Goal: Task Accomplishment & Management: Manage account settings

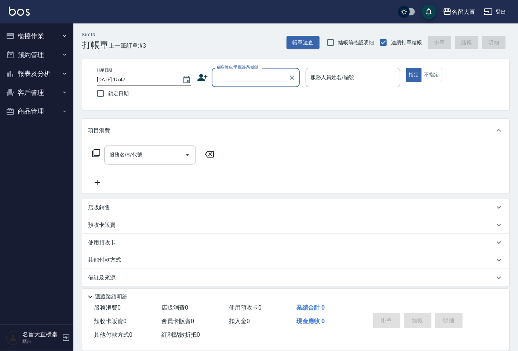
click at [235, 81] on input "顧客姓名/手機號碼/編號" at bounding box center [250, 77] width 70 height 13
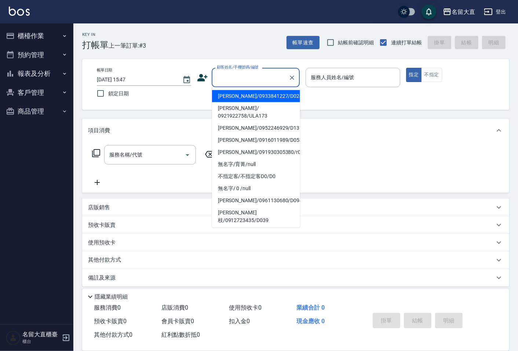
type input "q"
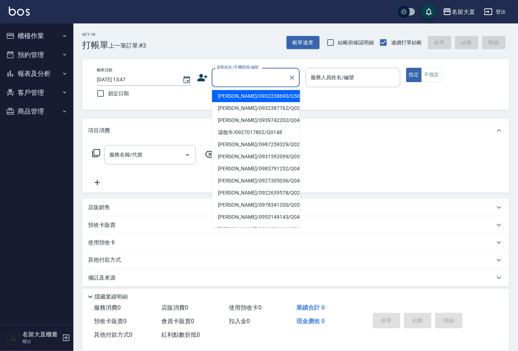
type input "d"
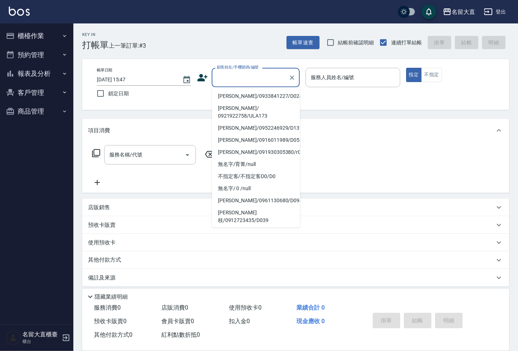
type input "ㄎ"
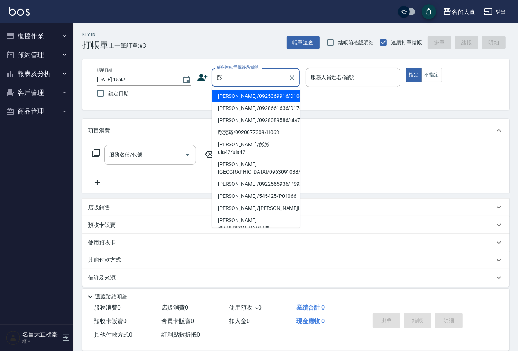
type input "[PERSON_NAME]/0925369916/D108"
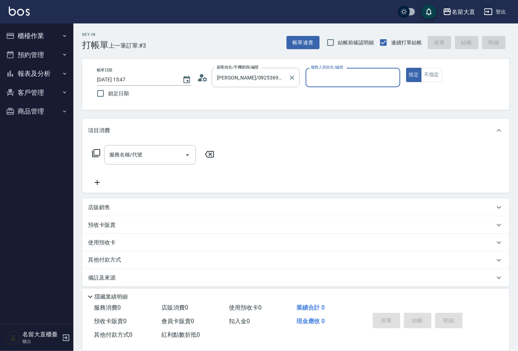
type input "[PERSON_NAME]3"
click at [406, 68] on button "指定" at bounding box center [414, 75] width 16 height 14
type button "true"
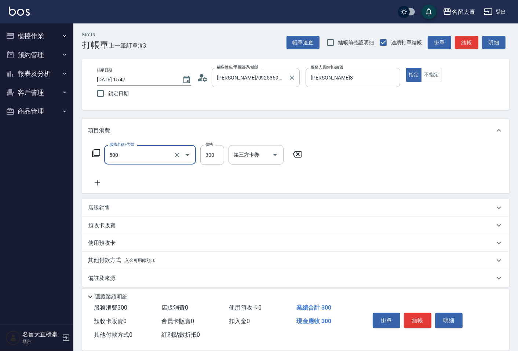
type input "洗髮(500)"
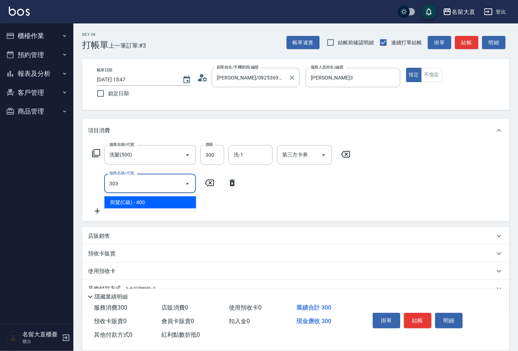
type input "剪髮(C級)(303)"
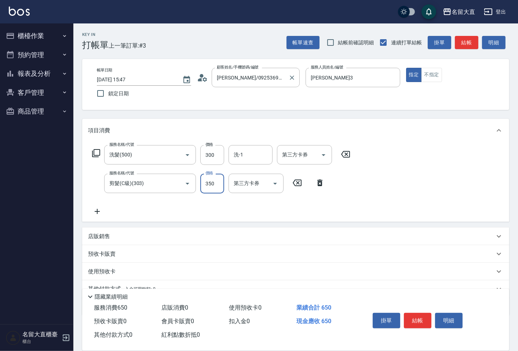
type input "350"
click at [418, 321] on button "結帳" at bounding box center [418, 320] width 28 height 15
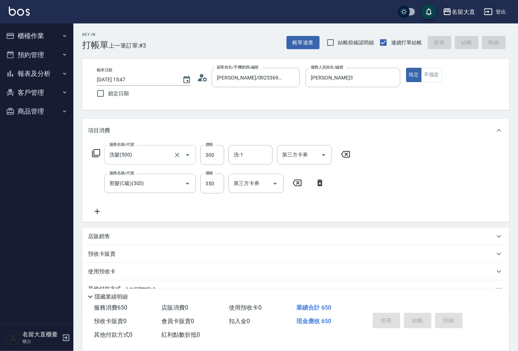
type input "[DATE] 16:32"
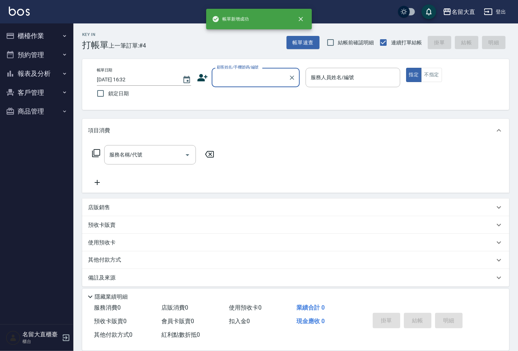
click at [30, 39] on button "櫃檯作業" at bounding box center [37, 35] width 68 height 19
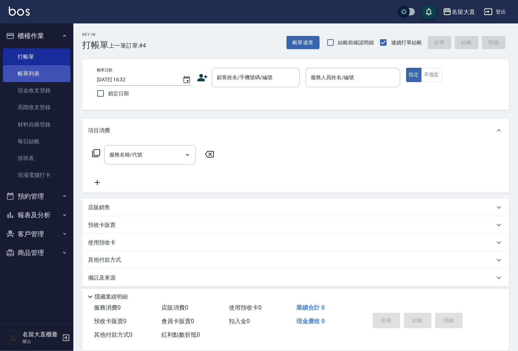
click at [29, 77] on link "帳單列表" at bounding box center [37, 73] width 68 height 17
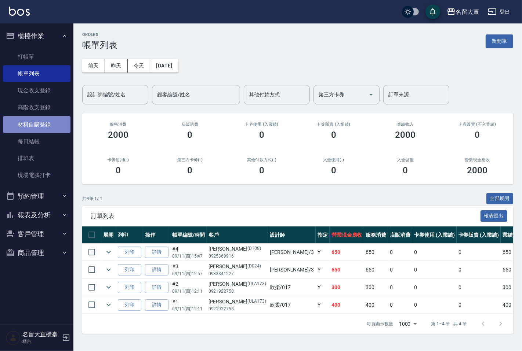
click at [6, 127] on link "材料自購登錄" at bounding box center [37, 124] width 68 height 17
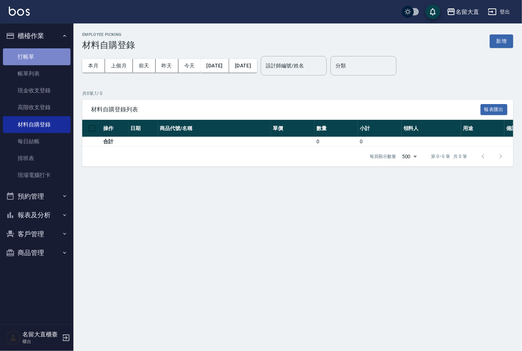
click at [34, 62] on link "打帳單" at bounding box center [37, 56] width 68 height 17
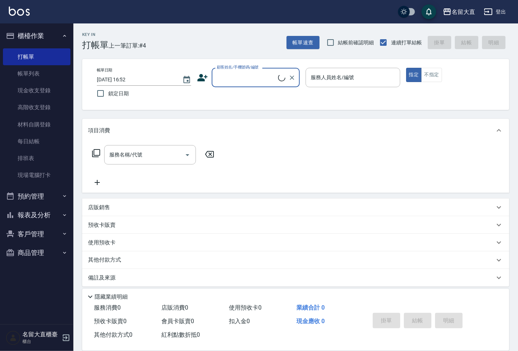
type input "ㄧ"
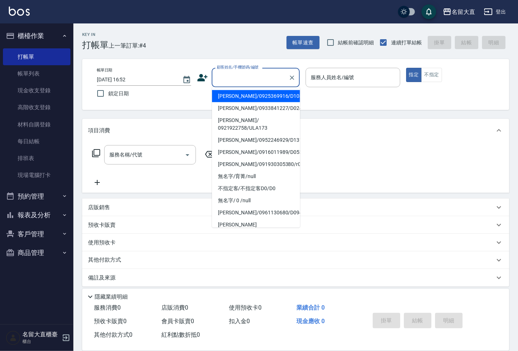
type input "y"
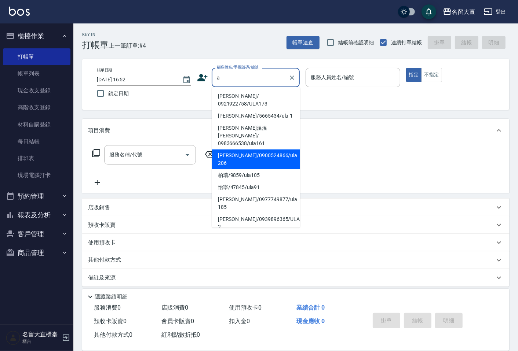
click at [271, 150] on li "[PERSON_NAME]/0900524866/ula 206" at bounding box center [256, 160] width 88 height 20
type input "[PERSON_NAME]/0900524866/ula 206"
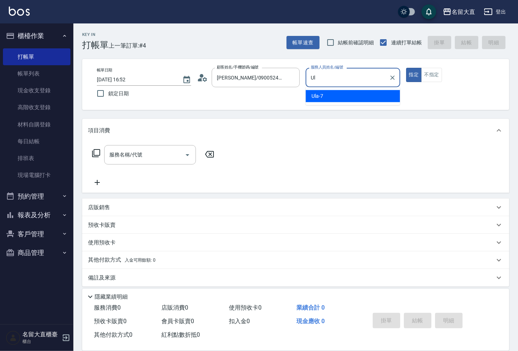
type input "U"
type input "[PERSON_NAME]-5"
type button "true"
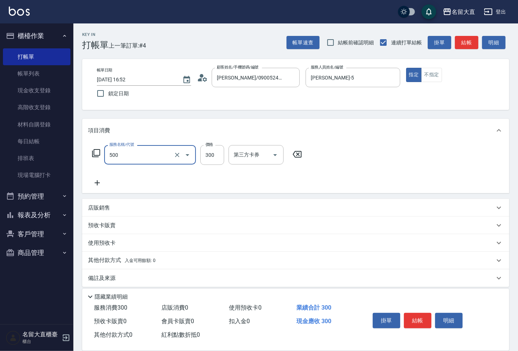
type input "洗髮(500)"
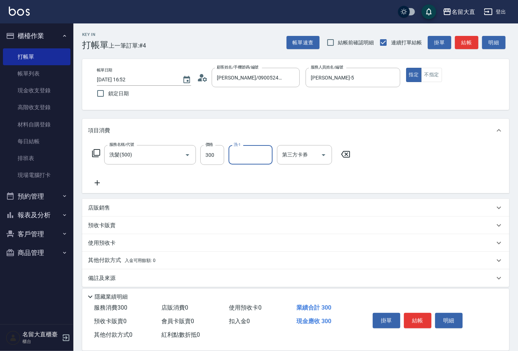
type input "2"
click at [240, 153] on input "[PERSON_NAME]-018" at bounding box center [245, 155] width 26 height 13
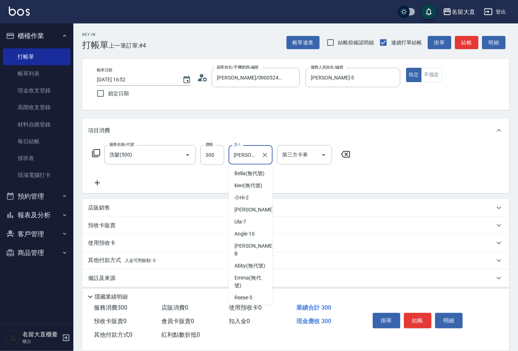
type input "茜-018"
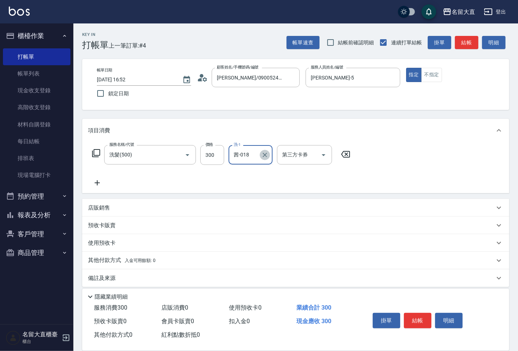
click at [262, 153] on icon "Clear" at bounding box center [264, 155] width 7 height 7
type input "欣柔-017"
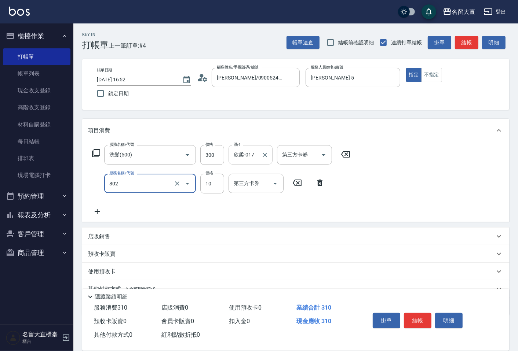
type input "潤絲(802)"
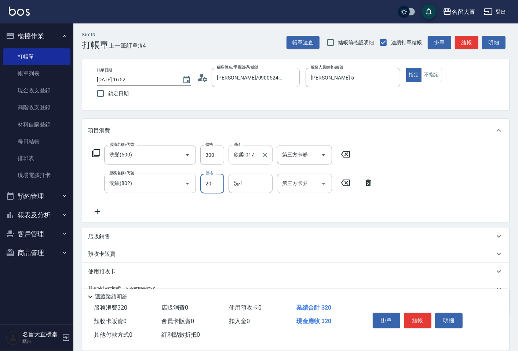
type input "20"
type input "欣柔-017"
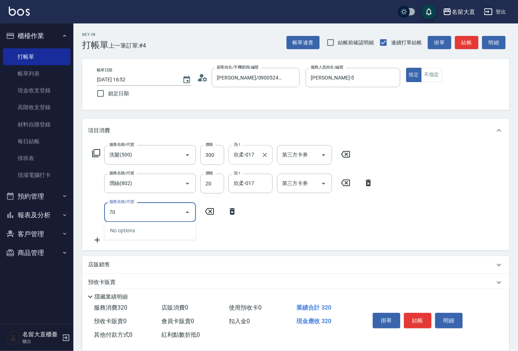
type input "708"
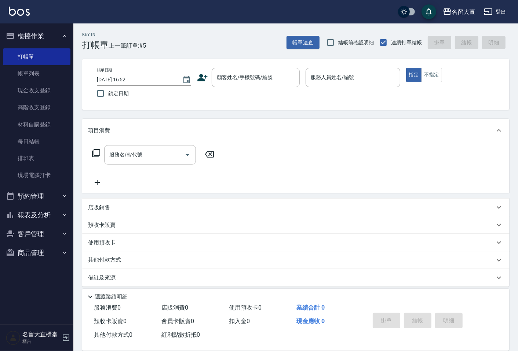
drag, startPoint x: 453, startPoint y: 328, endPoint x: 440, endPoint y: 354, distance: 29.9
drag, startPoint x: 440, startPoint y: 354, endPoint x: 44, endPoint y: 211, distance: 420.7
click at [43, 215] on button "報表及分析" at bounding box center [37, 215] width 68 height 19
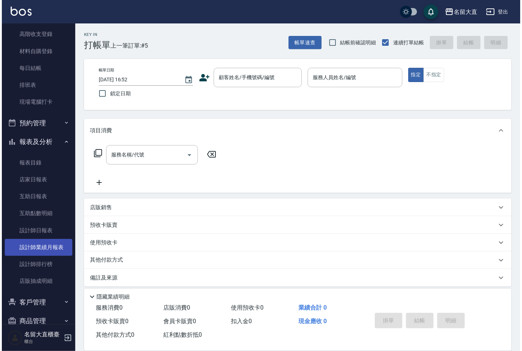
scroll to position [81, 0]
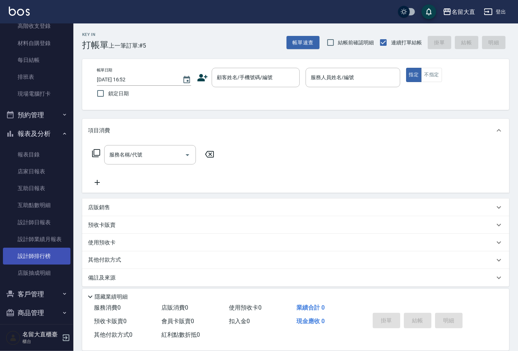
click at [40, 257] on link "設計師排行榜" at bounding box center [37, 256] width 68 height 17
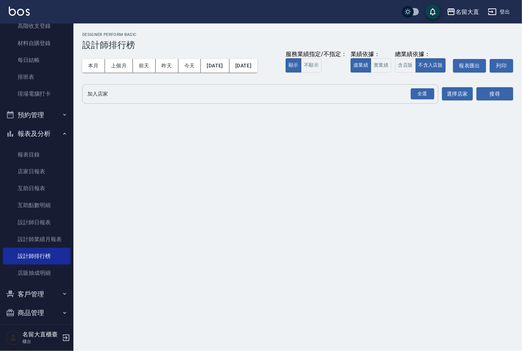
click at [114, 97] on input "加入店家" at bounding box center [254, 94] width 338 height 13
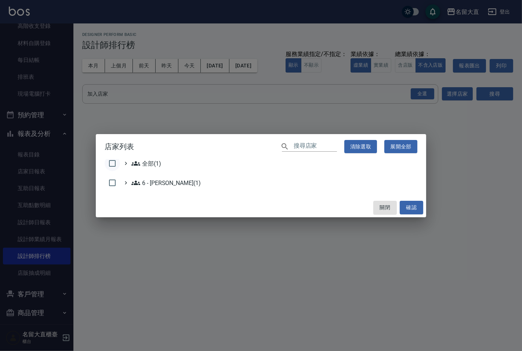
click at [112, 165] on input "checkbox" at bounding box center [112, 163] width 15 height 15
checkbox input "true"
click at [404, 207] on button "確認" at bounding box center [411, 208] width 23 height 14
checkbox input "false"
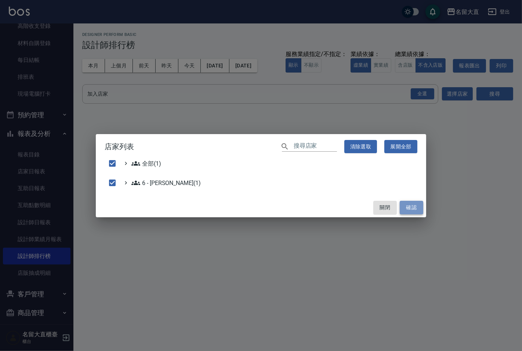
checkbox input "false"
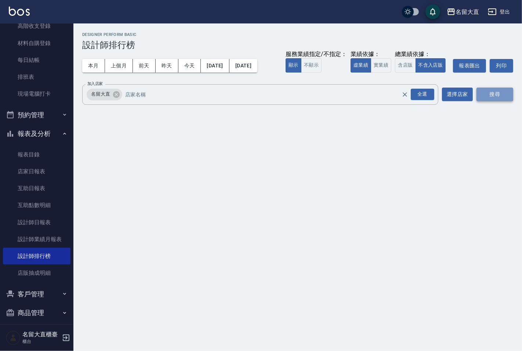
click at [485, 90] on button "搜尋" at bounding box center [494, 95] width 37 height 14
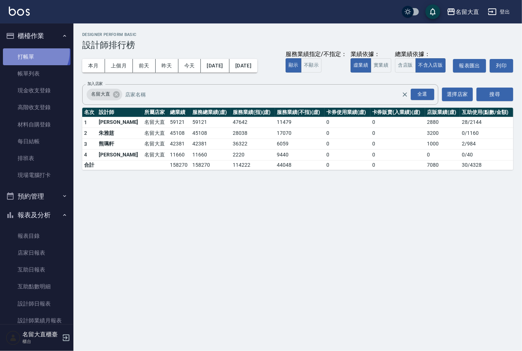
click at [35, 52] on link "打帳單" at bounding box center [37, 56] width 68 height 17
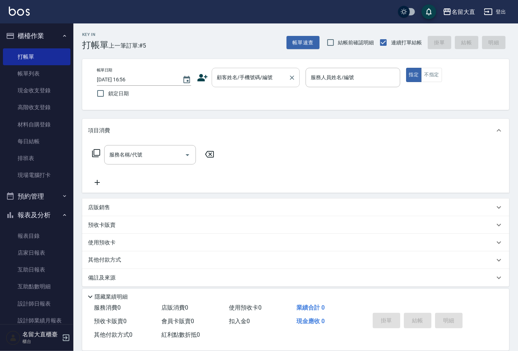
click at [249, 77] on input "顧客姓名/手機號碼/編號" at bounding box center [250, 77] width 70 height 13
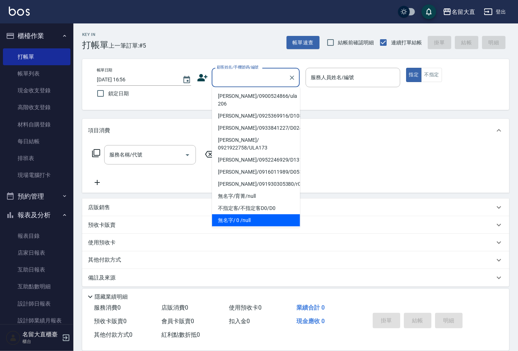
click at [258, 215] on li "無名字/ 0 /null" at bounding box center [256, 221] width 88 height 12
type input "無名字/ 0 /null"
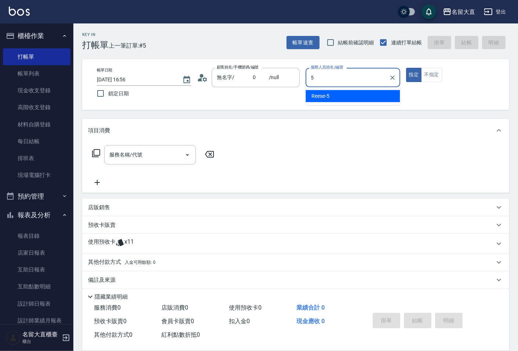
type input "[PERSON_NAME]-5"
type button "true"
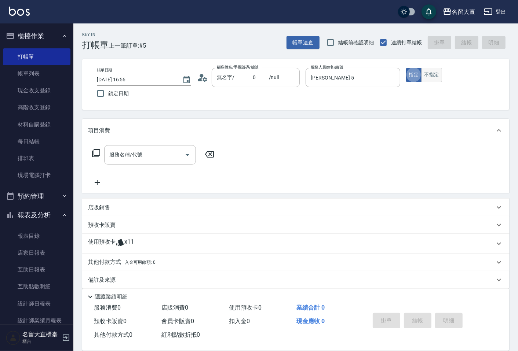
click at [427, 78] on button "不指定" at bounding box center [431, 75] width 21 height 14
click at [108, 153] on input "服務名稱/代號" at bounding box center [144, 155] width 74 height 13
click at [93, 153] on icon at bounding box center [96, 153] width 9 height 9
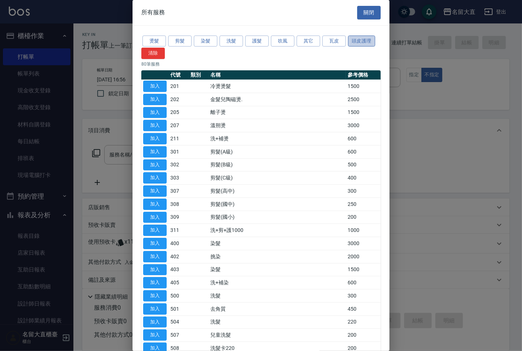
click at [369, 42] on button "頭皮護理" at bounding box center [361, 41] width 27 height 11
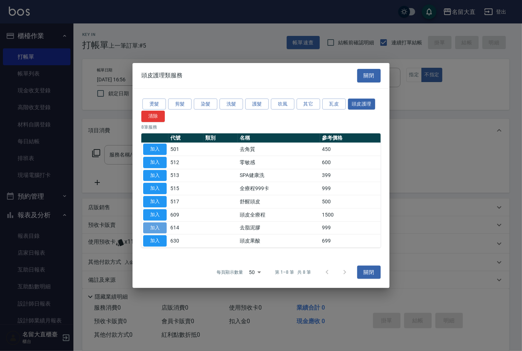
click at [149, 225] on button "加入" at bounding box center [154, 227] width 23 height 11
type input "去脂泥膠(614)"
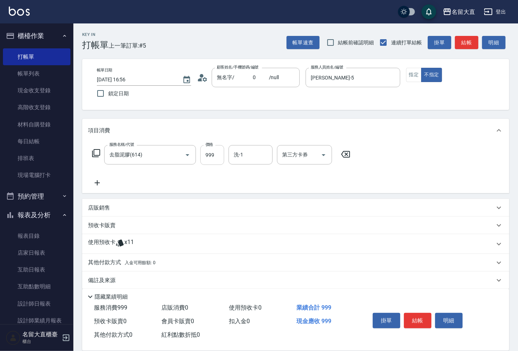
click at [211, 154] on input "999" at bounding box center [212, 155] width 24 height 20
type input "800"
click at [94, 179] on icon at bounding box center [97, 183] width 18 height 9
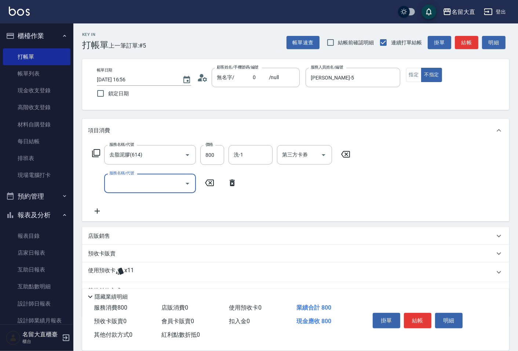
click at [135, 181] on input "服務名稱/代號" at bounding box center [144, 183] width 74 height 13
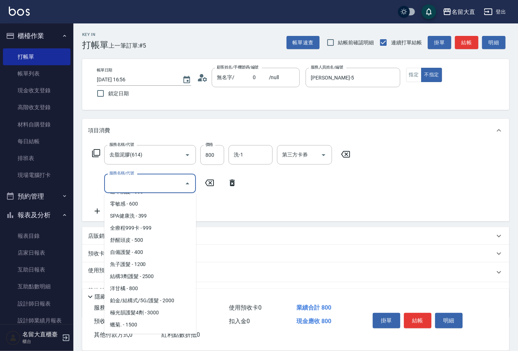
scroll to position [285, 0]
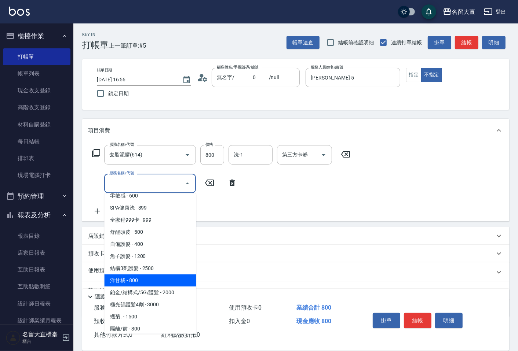
click at [176, 276] on span "洋甘橘 - 800" at bounding box center [150, 281] width 92 height 12
type input "洋[PERSON_NAME](604)"
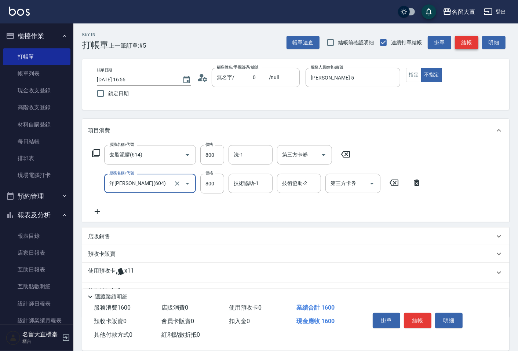
click at [473, 38] on button "結帳" at bounding box center [466, 43] width 23 height 14
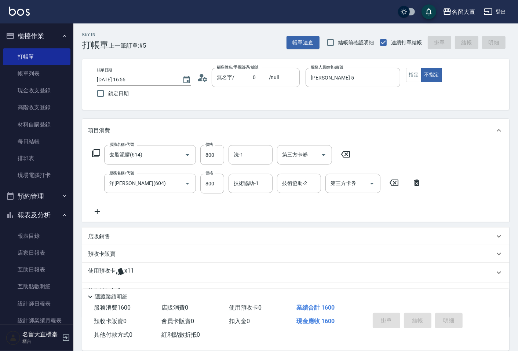
type input "[DATE] 17:12"
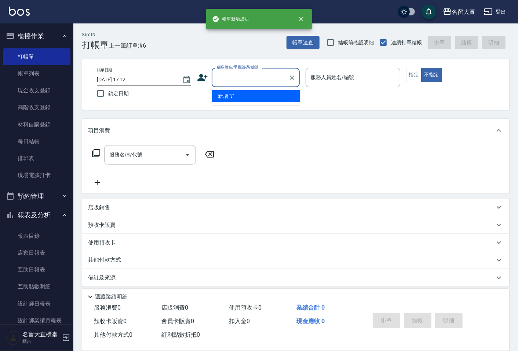
type input "t"
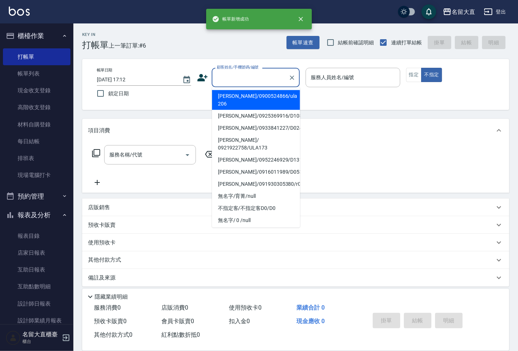
type input "ㄑ"
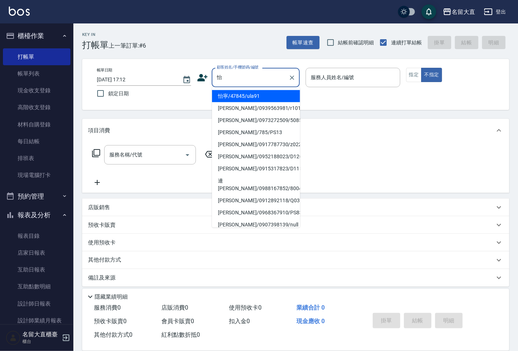
click at [276, 101] on li "怡寧/47845/ula91" at bounding box center [256, 96] width 88 height 12
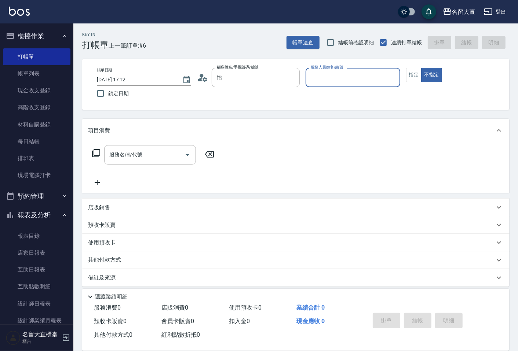
type input "怡寧/47845/ula91"
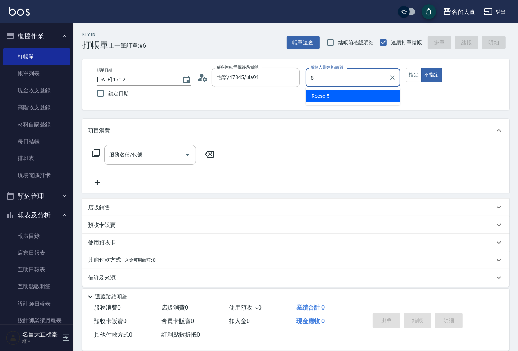
type input "[PERSON_NAME]-5"
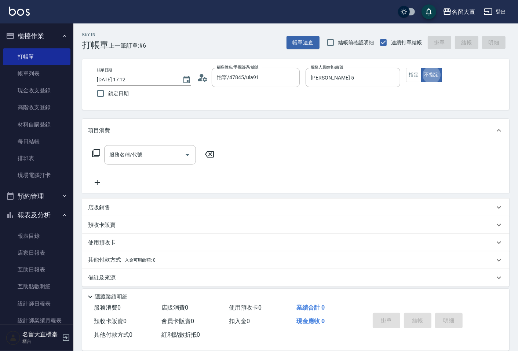
type button "false"
click at [409, 79] on button "指定" at bounding box center [414, 75] width 16 height 14
click at [163, 158] on input "服務名稱/代號" at bounding box center [144, 155] width 74 height 13
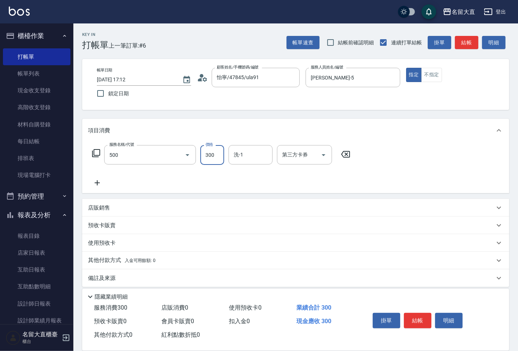
type input "洗髮(500)"
type input "欣柔-017"
click at [472, 40] on button "結帳" at bounding box center [466, 43] width 23 height 14
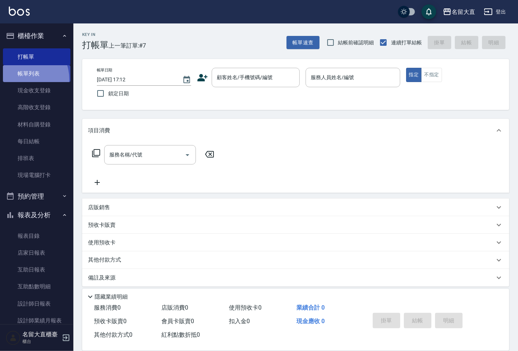
click at [23, 79] on link "帳單列表" at bounding box center [37, 73] width 68 height 17
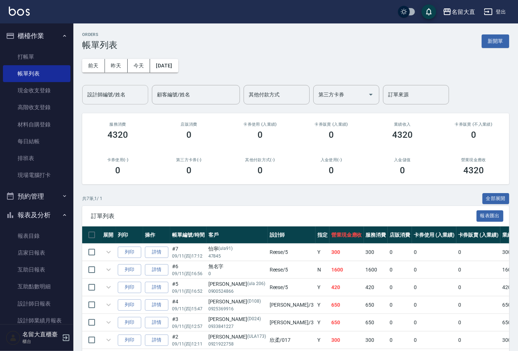
click at [109, 90] on div "設計師編號/姓名 設計師編號/姓名" at bounding box center [115, 94] width 66 height 19
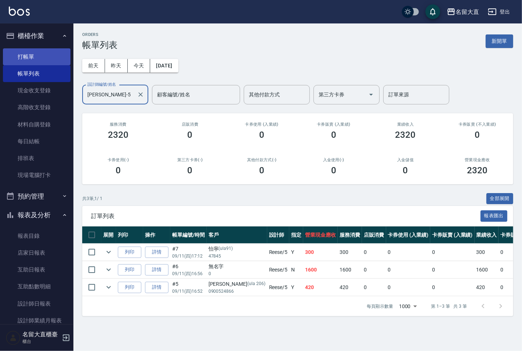
type input "[PERSON_NAME]-5"
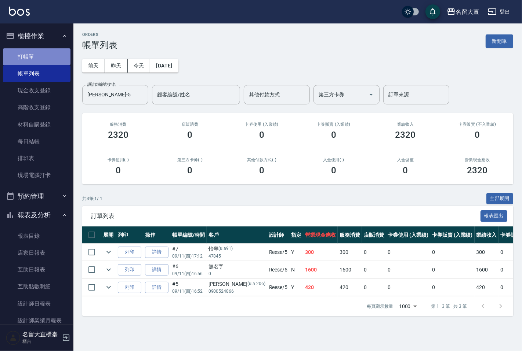
click at [38, 60] on link "打帳單" at bounding box center [37, 56] width 68 height 17
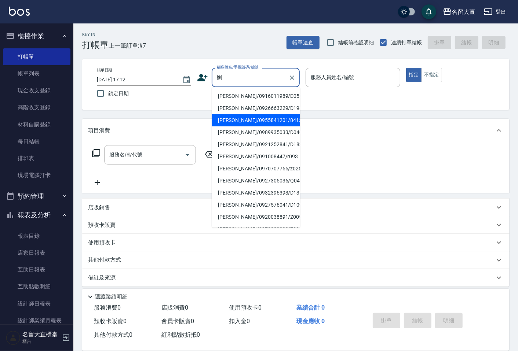
type input "[PERSON_NAME]/0955841201/841201"
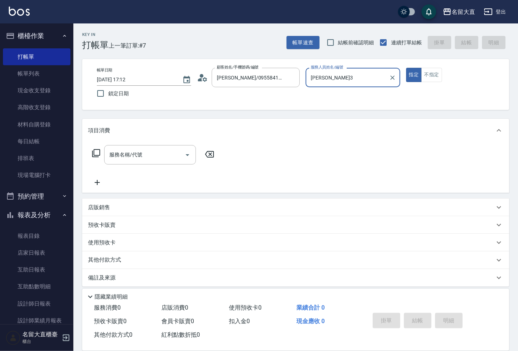
type input "[PERSON_NAME]3"
click at [406, 68] on button "指定" at bounding box center [414, 75] width 16 height 14
type button "true"
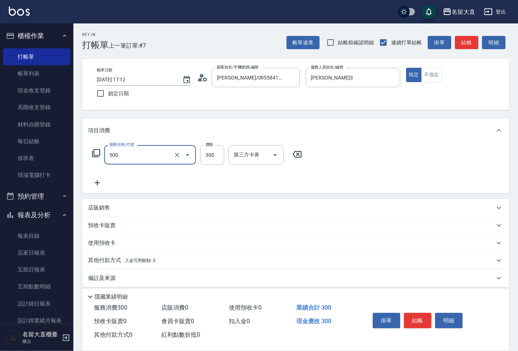
type input "洗髮(500)"
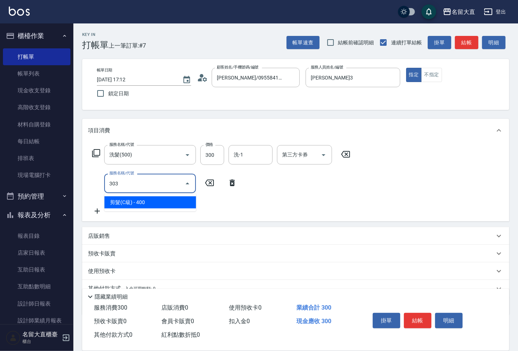
type input "剪髮(C級)(303)"
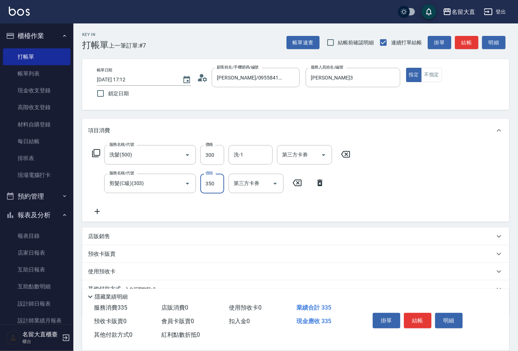
type input "350"
drag, startPoint x: 137, startPoint y: 211, endPoint x: 77, endPoint y: 224, distance: 61.0
click at [77, 224] on div "Key In 打帳單 上一筆訂單:#7 帳單速查 結帳前確認明細 連續打單結帳 掛單 結帳 明細 帳單日期 [DATE] 17:12 鎖定日期 顧客姓名/手機…" at bounding box center [295, 204] width 445 height 362
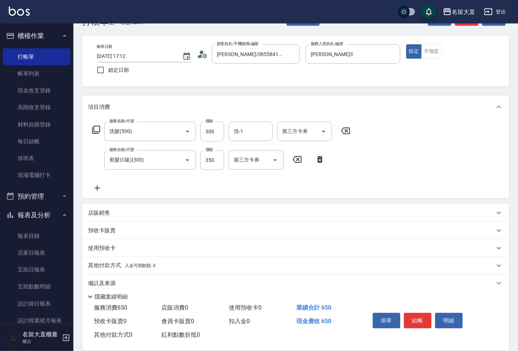
scroll to position [34, 0]
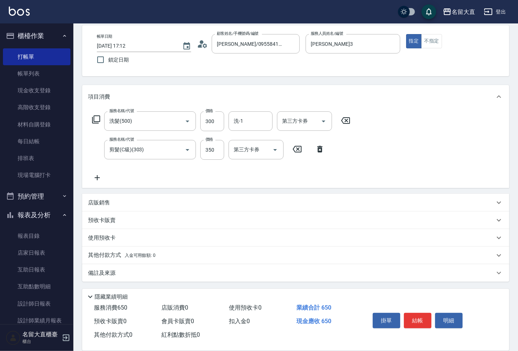
click at [108, 249] on div "其他付款方式 入金可用餘額: 0" at bounding box center [295, 256] width 427 height 18
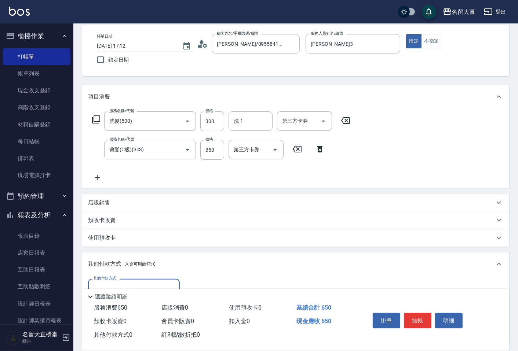
scroll to position [0, 0]
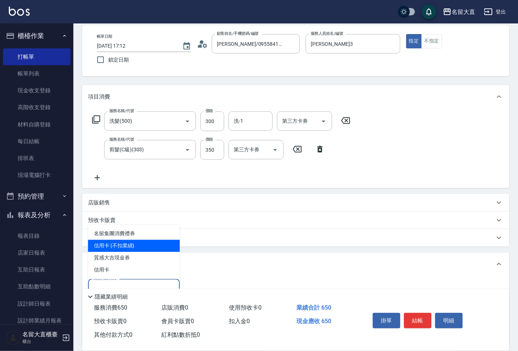
type input "信用卡 (不扣業績)"
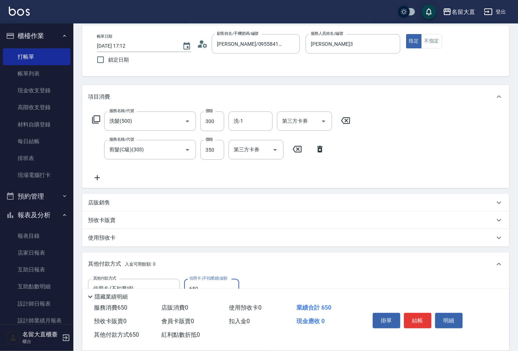
type input "650"
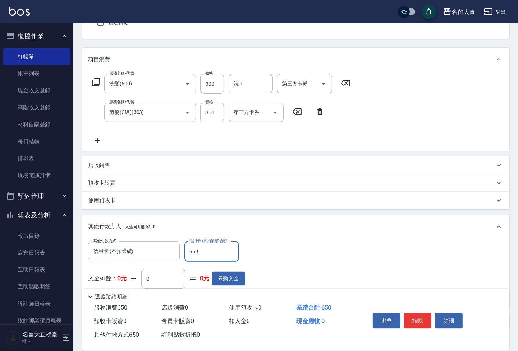
scroll to position [120, 0]
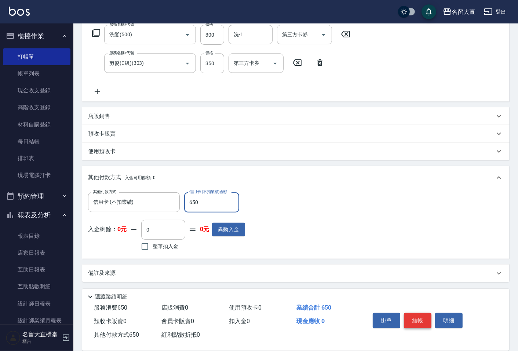
click at [416, 321] on button "結帳" at bounding box center [418, 320] width 28 height 15
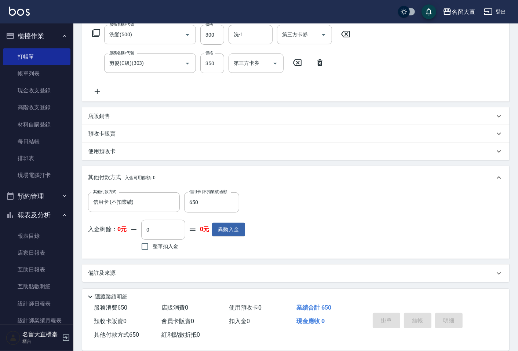
type input "[DATE] 17:39"
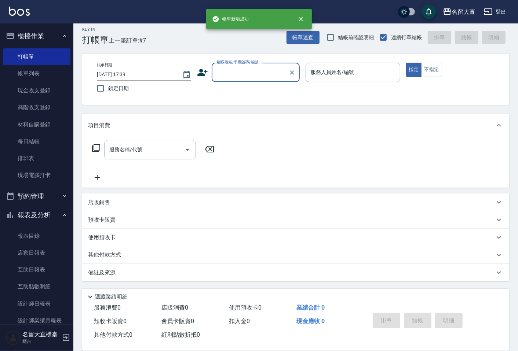
scroll to position [0, 0]
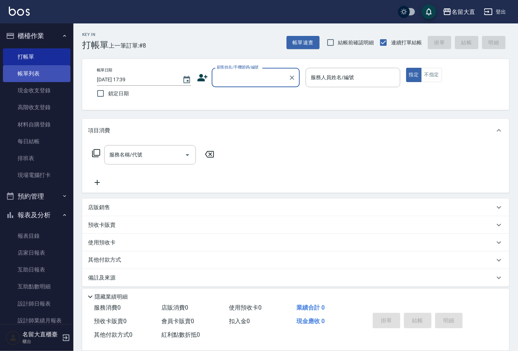
click at [37, 72] on link "帳單列表" at bounding box center [37, 73] width 68 height 17
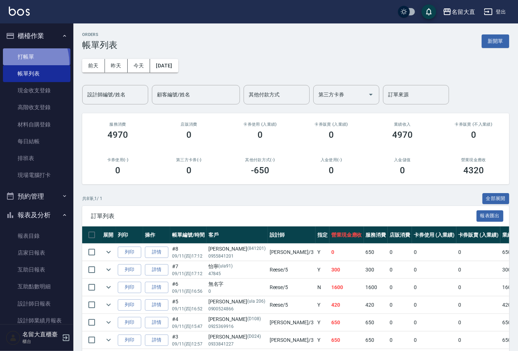
click at [18, 62] on link "打帳單" at bounding box center [37, 56] width 68 height 17
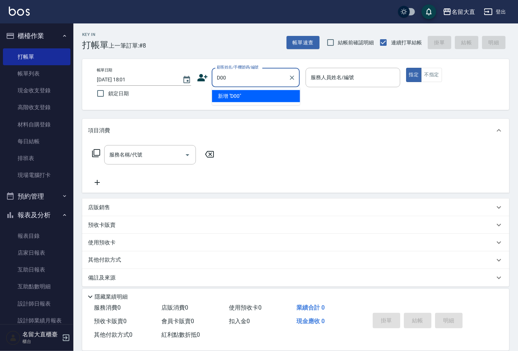
type input "D00"
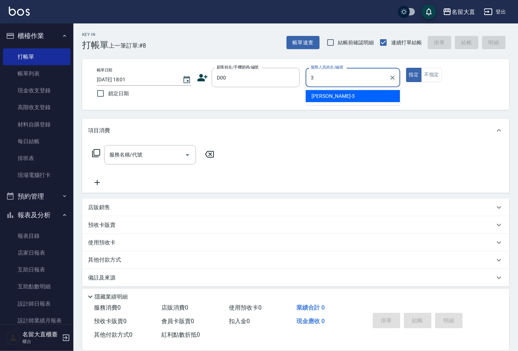
type input "[PERSON_NAME]3"
type button "true"
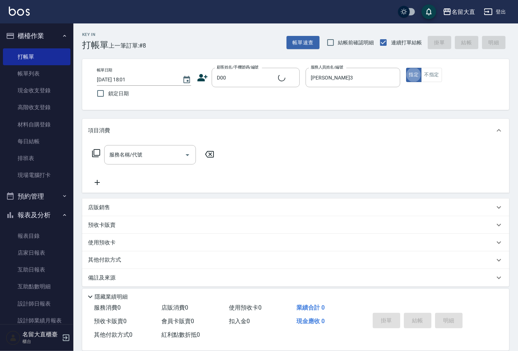
type input "新客人 姓名未設定/D00/null"
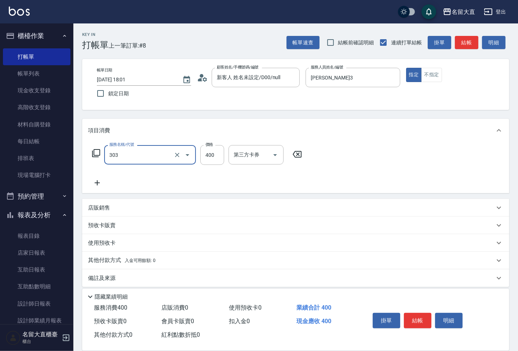
type input "剪髮(C級)(303)"
click at [460, 40] on button "結帳" at bounding box center [466, 43] width 23 height 14
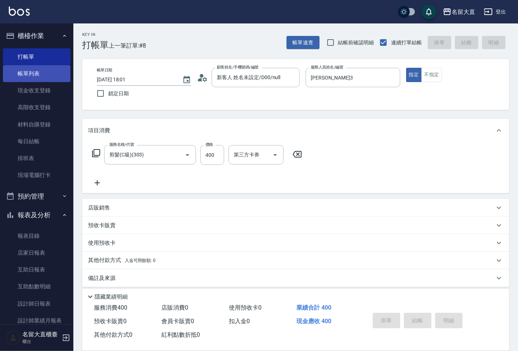
click at [35, 72] on link "帳單列表" at bounding box center [37, 73] width 68 height 17
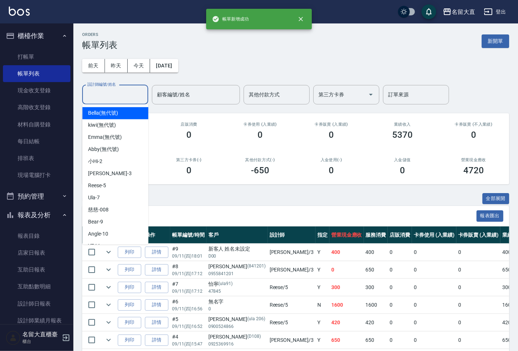
click at [116, 98] on input "設計師編號/姓名" at bounding box center [114, 94] width 59 height 13
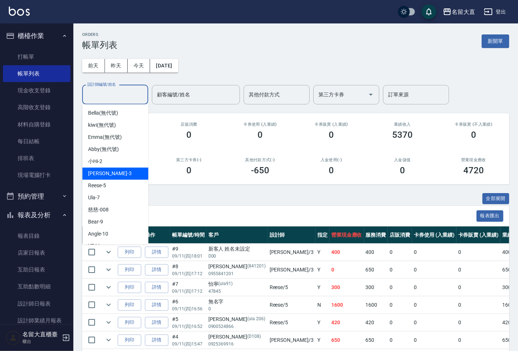
click at [107, 171] on span "[PERSON_NAME]3" at bounding box center [109, 174] width 43 height 8
type input "[PERSON_NAME]3"
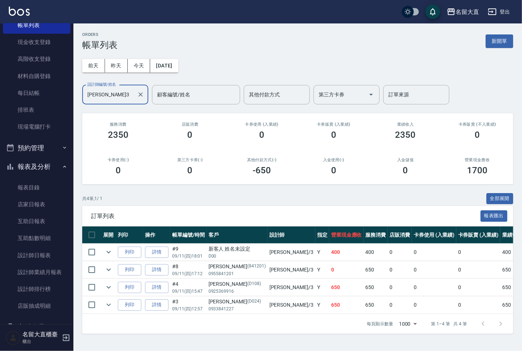
scroll to position [81, 0]
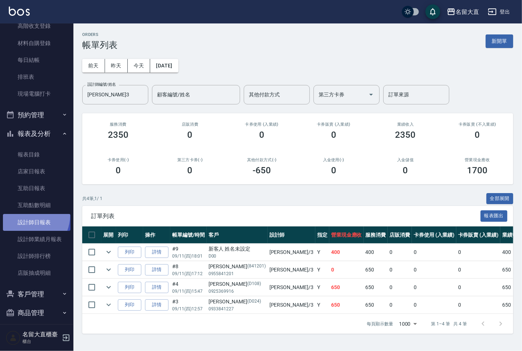
click at [26, 215] on link "設計師日報表" at bounding box center [37, 222] width 68 height 17
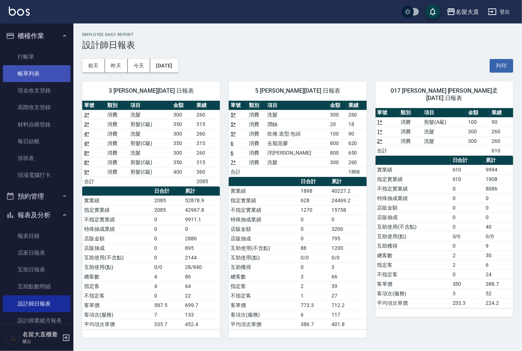
click at [44, 68] on link "帳單列表" at bounding box center [37, 73] width 68 height 17
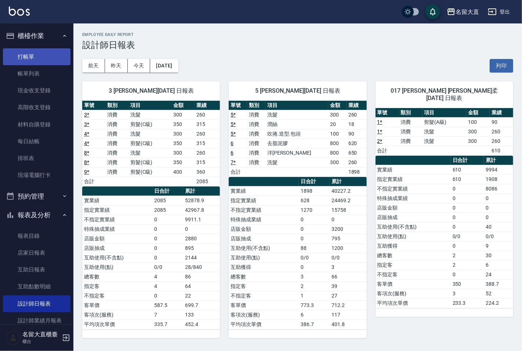
click at [45, 65] on link "帳單列表" at bounding box center [37, 73] width 68 height 17
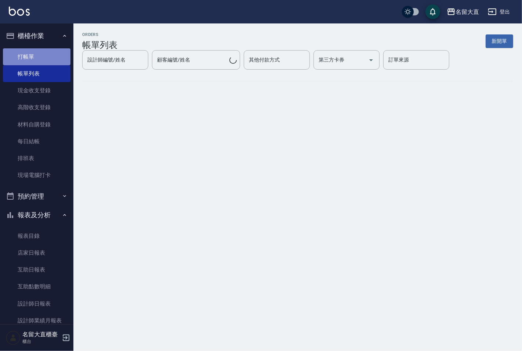
click at [49, 60] on link "打帳單" at bounding box center [37, 56] width 68 height 17
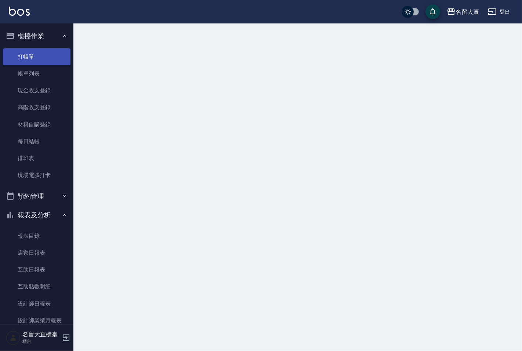
click at [50, 56] on link "打帳單" at bounding box center [37, 56] width 68 height 17
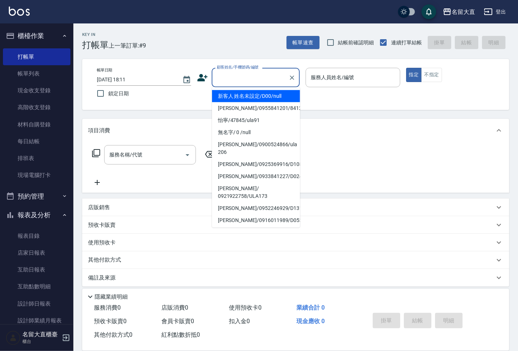
click at [246, 80] on input "顧客姓名/手機號碼/編號" at bounding box center [250, 77] width 70 height 13
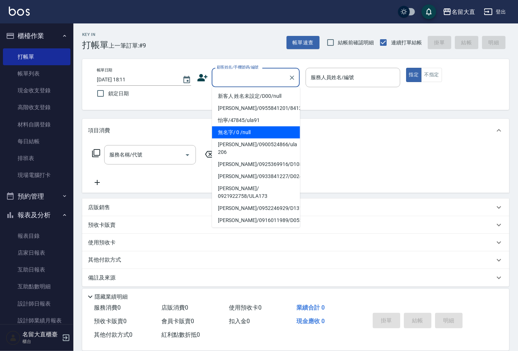
click at [258, 128] on li "無名字/ 0 /null" at bounding box center [256, 133] width 88 height 12
type input "無名字/ 0 /null"
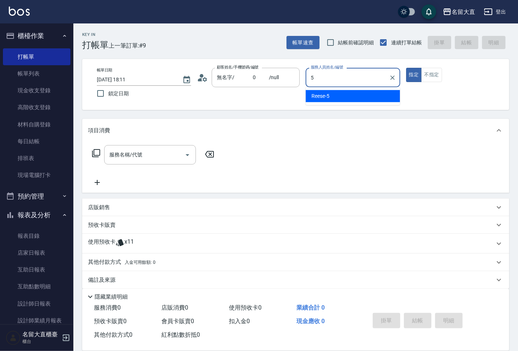
type input "[PERSON_NAME]-5"
type button "true"
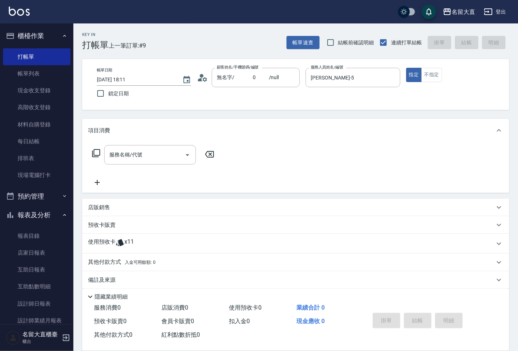
drag, startPoint x: 431, startPoint y: 75, endPoint x: 409, endPoint y: 93, distance: 28.2
click at [431, 76] on button "不指定" at bounding box center [431, 75] width 21 height 14
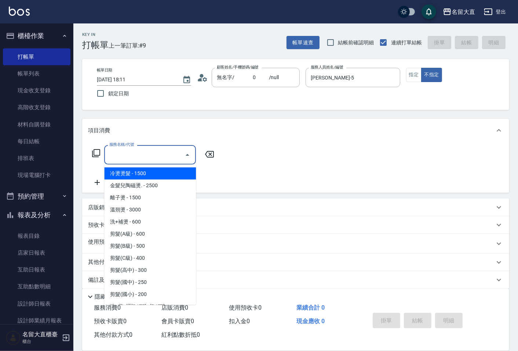
click at [177, 153] on input "服務名稱/代號" at bounding box center [144, 155] width 74 height 13
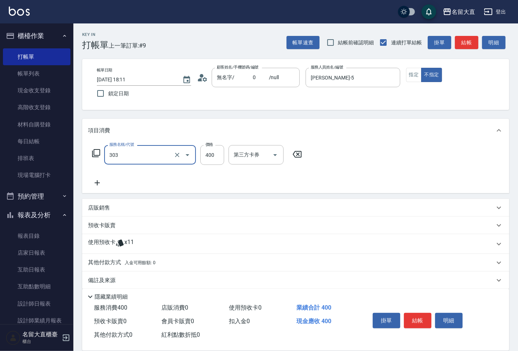
type input "剪髮(C級)(303)"
type input "350"
click at [460, 48] on button "結帳" at bounding box center [466, 43] width 23 height 14
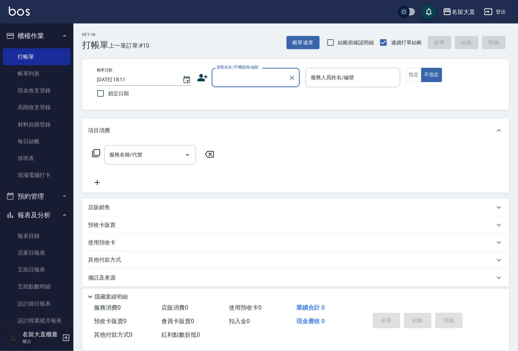
click at [237, 85] on div "顧客姓名/手機號碼/編號" at bounding box center [256, 77] width 88 height 19
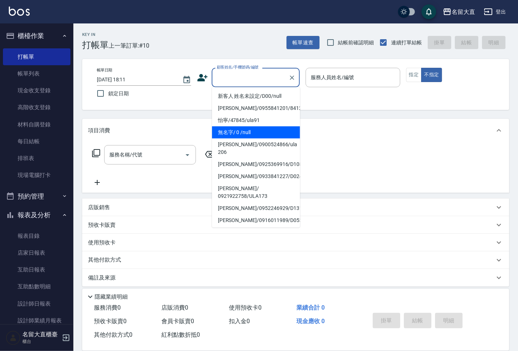
click at [239, 131] on li "無名字/ 0 /null" at bounding box center [256, 133] width 88 height 12
type input "無名字/ 0 /null"
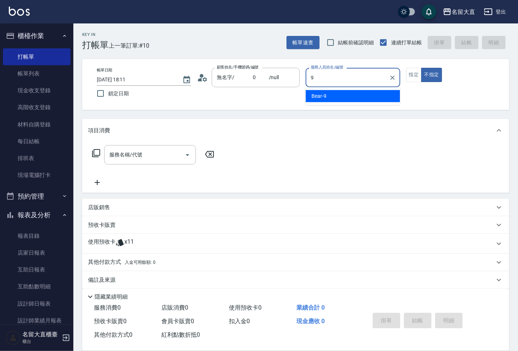
type input "Bear-9"
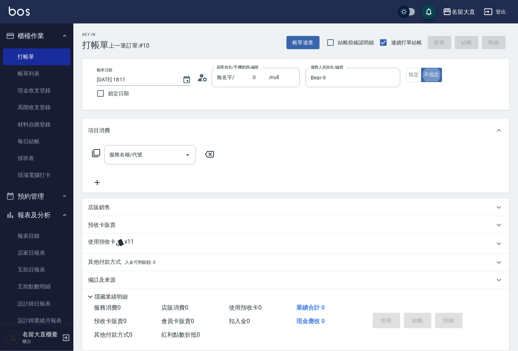
type button "false"
click at [99, 152] on icon at bounding box center [96, 153] width 9 height 9
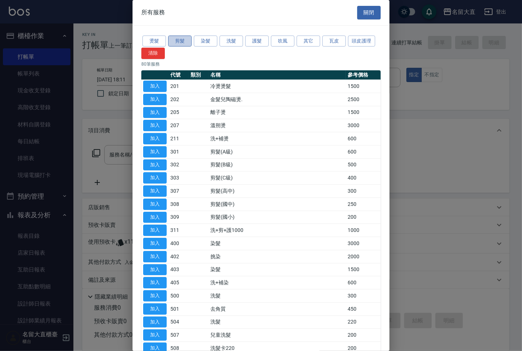
click at [180, 40] on button "剪髮" at bounding box center [179, 41] width 23 height 11
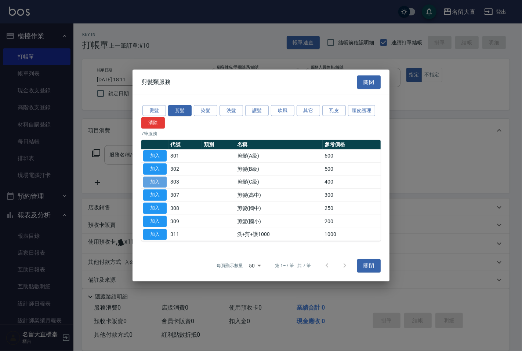
click at [162, 182] on button "加入" at bounding box center [154, 181] width 23 height 11
type input "剪髮(C級)(303)"
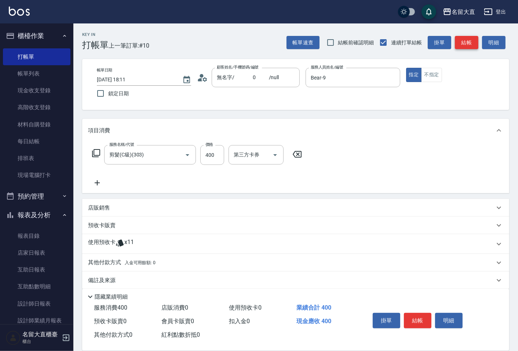
click at [464, 41] on button "結帳" at bounding box center [466, 43] width 23 height 14
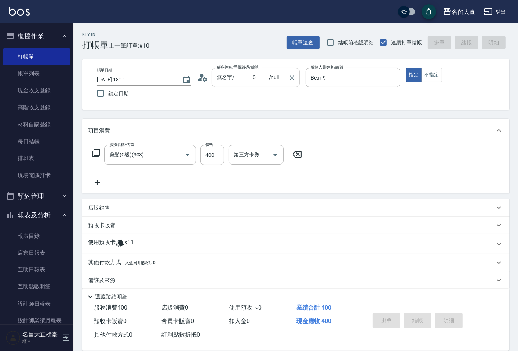
type input "[DATE] 18:14"
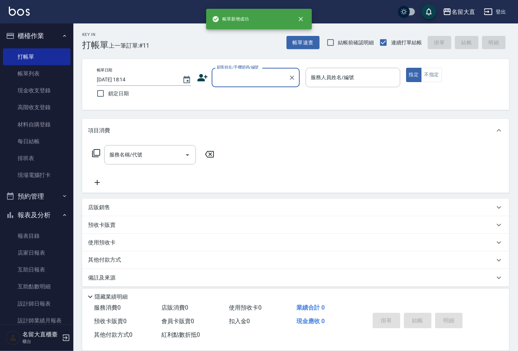
click at [241, 78] on input "顧客姓名/手機號碼/編號" at bounding box center [250, 77] width 70 height 13
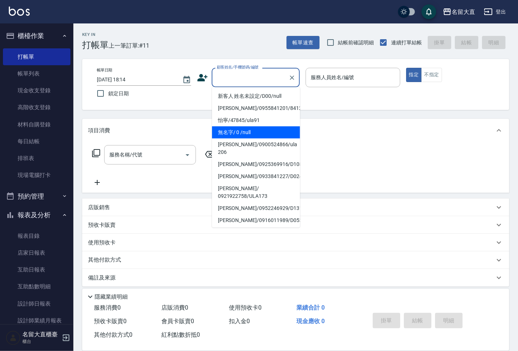
click at [232, 129] on li "無名字/ 0 /null" at bounding box center [256, 133] width 88 height 12
type input "無名字/ 0 /null"
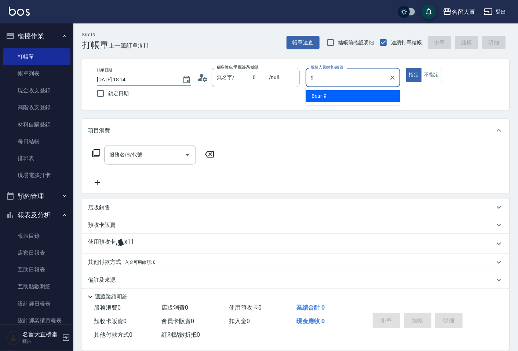
type input "Bear-9"
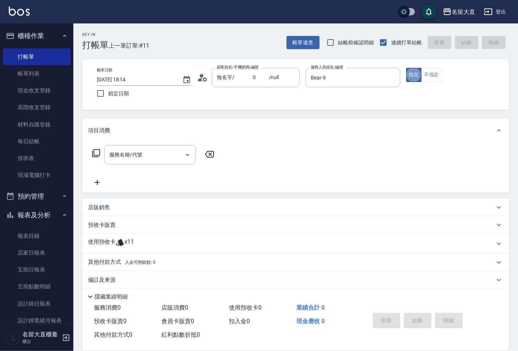
click at [93, 151] on icon at bounding box center [96, 153] width 9 height 9
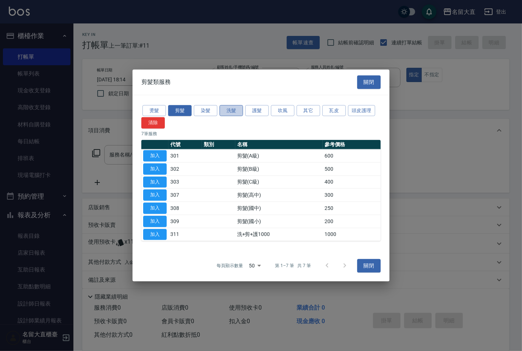
click at [225, 110] on button "洗髮" at bounding box center [230, 110] width 23 height 11
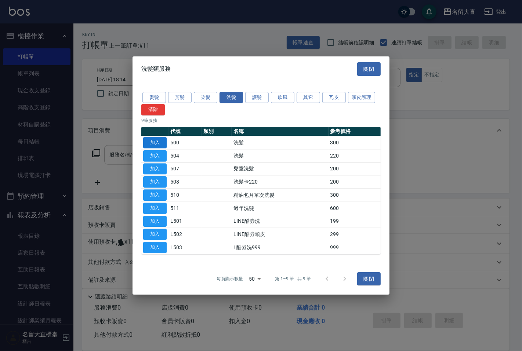
click at [157, 143] on button "加入" at bounding box center [154, 142] width 23 height 11
type input "洗髮(500)"
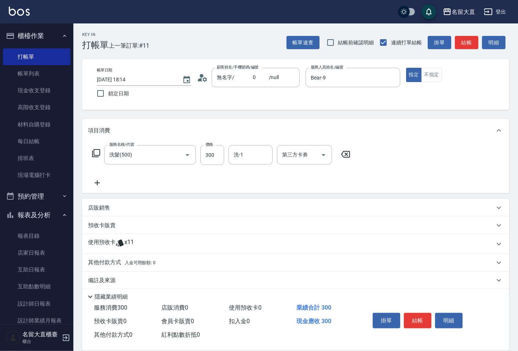
click at [94, 152] on icon at bounding box center [96, 153] width 8 height 8
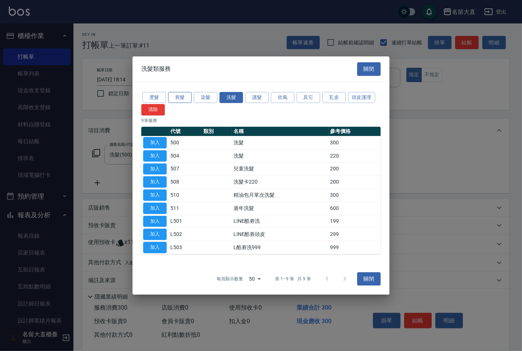
click at [178, 100] on button "剪髮" at bounding box center [179, 97] width 23 height 11
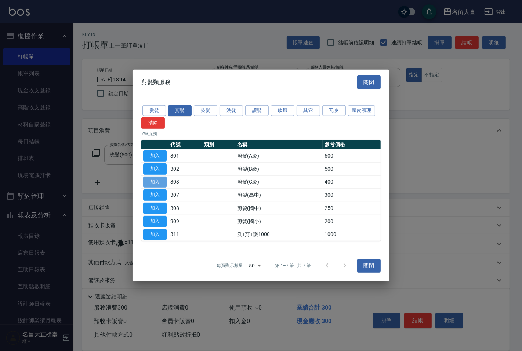
click at [156, 181] on button "加入" at bounding box center [154, 181] width 23 height 11
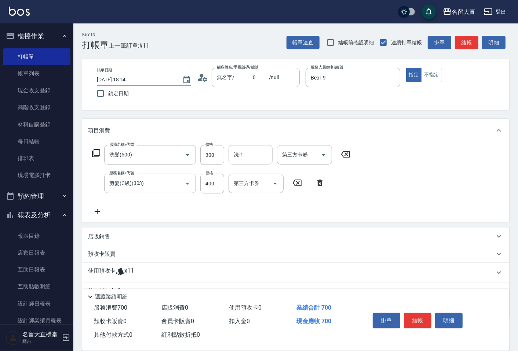
click at [238, 158] on input "洗-1" at bounding box center [250, 155] width 37 height 13
click at [248, 158] on input "洗-1" at bounding box center [250, 155] width 37 height 13
click at [240, 172] on span "欣柔 -017" at bounding box center [244, 174] width 21 height 8
type input "欣柔-017"
click at [459, 45] on button "結帳" at bounding box center [466, 43] width 23 height 14
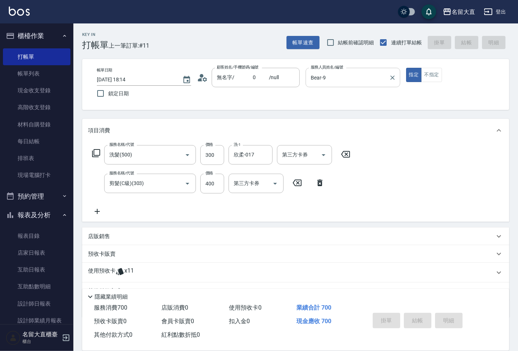
type input "[DATE] 18:15"
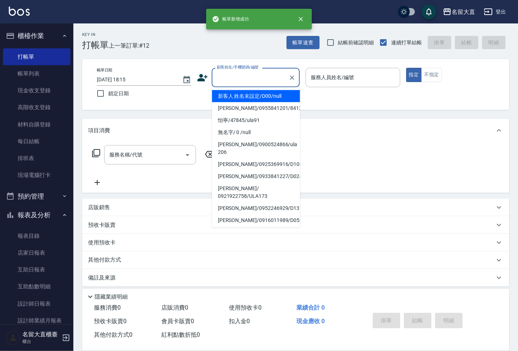
click at [233, 79] on input "顧客姓名/手機號碼/編號" at bounding box center [250, 77] width 70 height 13
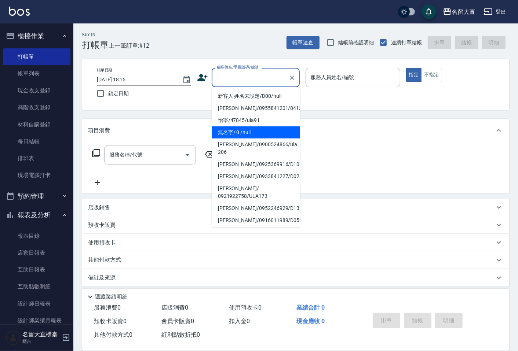
click at [232, 132] on li "無名字/ 0 /null" at bounding box center [256, 133] width 88 height 12
type input "無名字/ 0 /null"
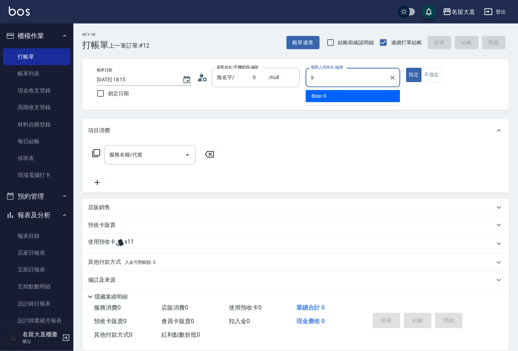
type input "Bear-9"
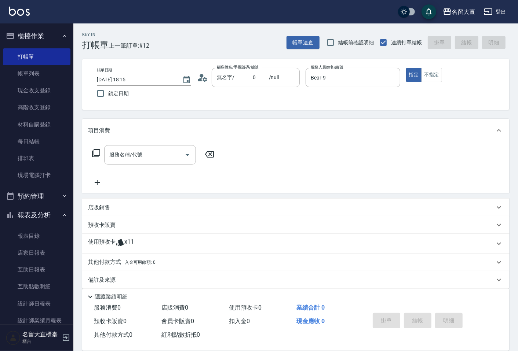
click at [94, 149] on icon at bounding box center [96, 153] width 9 height 9
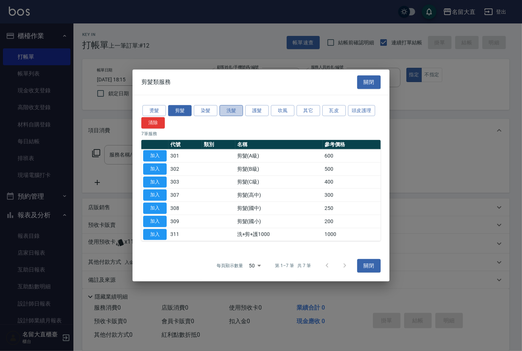
click at [223, 109] on button "洗髮" at bounding box center [230, 110] width 23 height 11
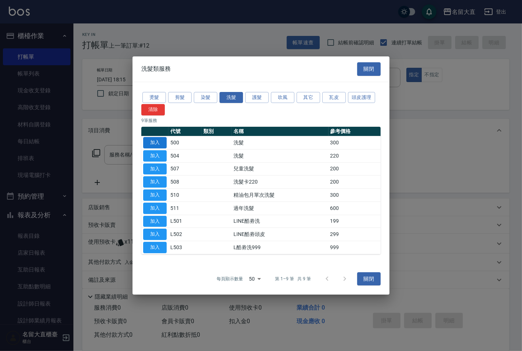
click at [157, 145] on button "加入" at bounding box center [154, 142] width 23 height 11
type input "洗髮(500)"
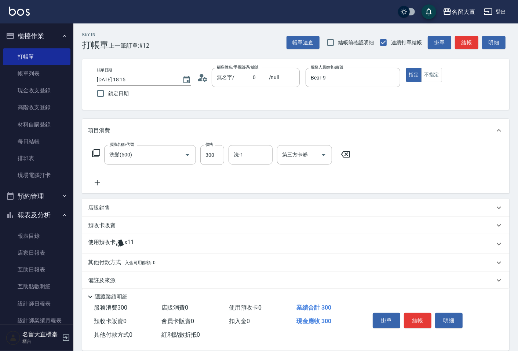
click at [95, 152] on icon at bounding box center [96, 153] width 9 height 9
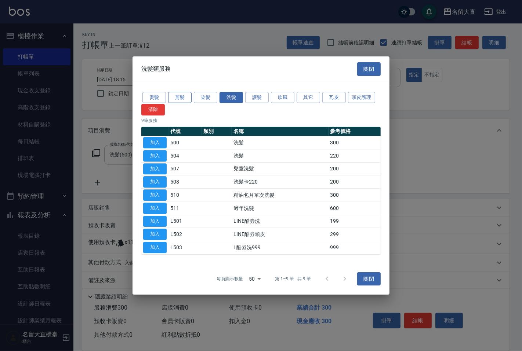
click at [175, 98] on button "剪髮" at bounding box center [179, 97] width 23 height 11
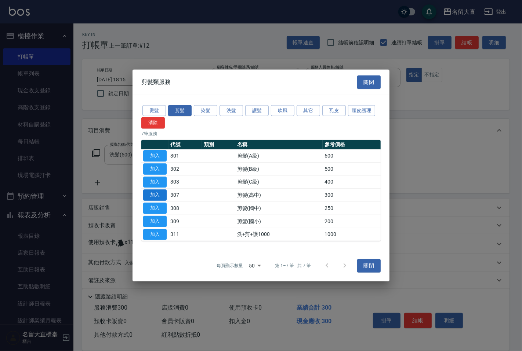
click at [153, 190] on button "加入" at bounding box center [154, 195] width 23 height 11
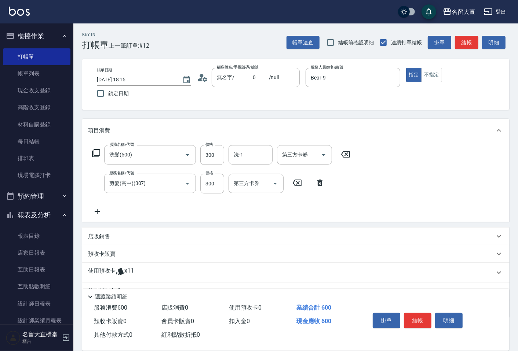
click at [97, 152] on icon at bounding box center [96, 153] width 9 height 9
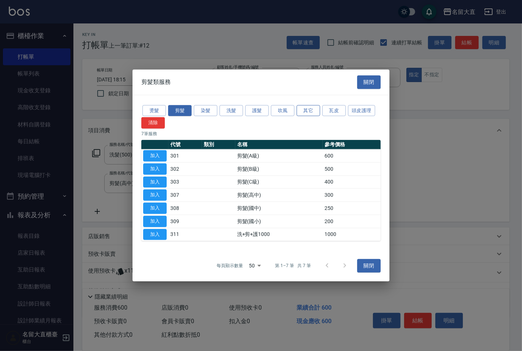
click at [302, 109] on button "其它" at bounding box center [307, 110] width 23 height 11
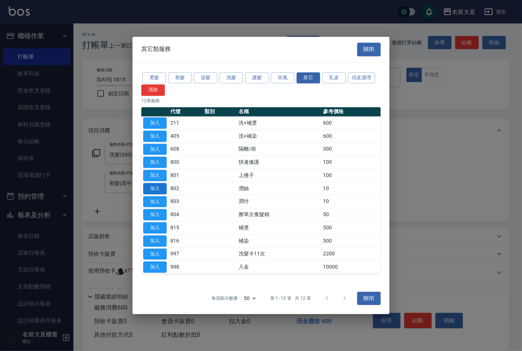
click at [153, 191] on button "加入" at bounding box center [154, 188] width 23 height 11
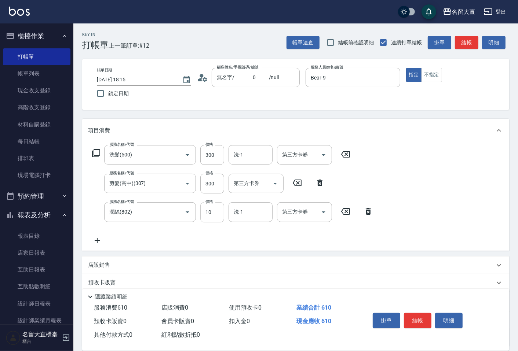
click at [214, 207] on input "10" at bounding box center [212, 213] width 24 height 20
click at [218, 211] on input "20" at bounding box center [212, 213] width 24 height 20
type input "20"
click at [244, 158] on input "洗-1" at bounding box center [250, 155] width 37 height 13
click at [240, 173] on span "欣柔 -017" at bounding box center [244, 174] width 21 height 8
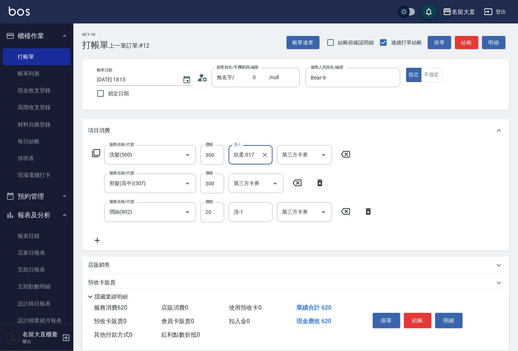
type input "欣柔-017"
click at [240, 209] on input "洗-1" at bounding box center [250, 212] width 37 height 13
click at [238, 226] on div "欣柔 -017" at bounding box center [251, 231] width 44 height 12
type input "欣柔-017"
click at [463, 41] on button "結帳" at bounding box center [466, 43] width 23 height 14
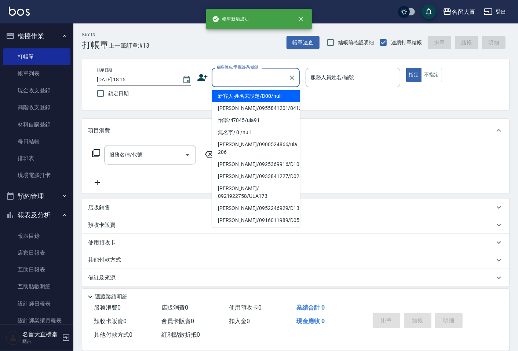
click at [226, 80] on input "顧客姓名/手機號碼/編號" at bounding box center [250, 77] width 70 height 13
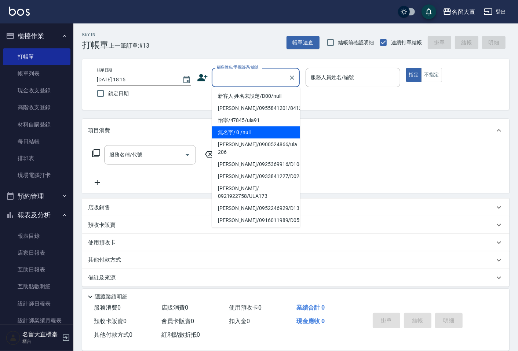
click at [223, 130] on li "無名字/ 0 /null" at bounding box center [256, 133] width 88 height 12
type input "無名字/ 0 /null"
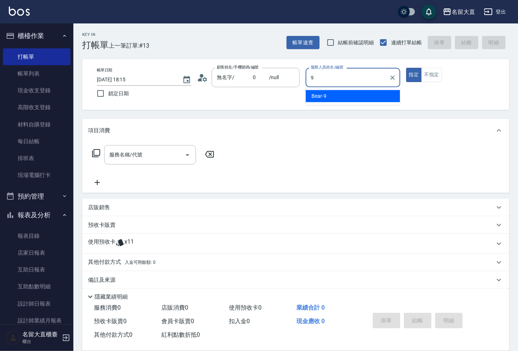
type input "Bear-9"
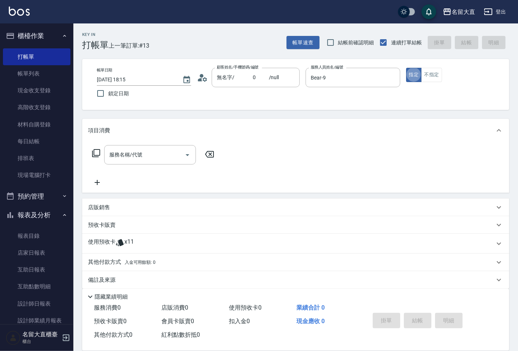
click at [98, 152] on icon at bounding box center [96, 153] width 9 height 9
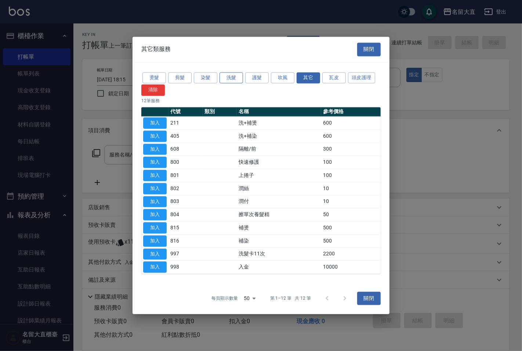
click at [227, 79] on button "洗髮" at bounding box center [230, 77] width 23 height 11
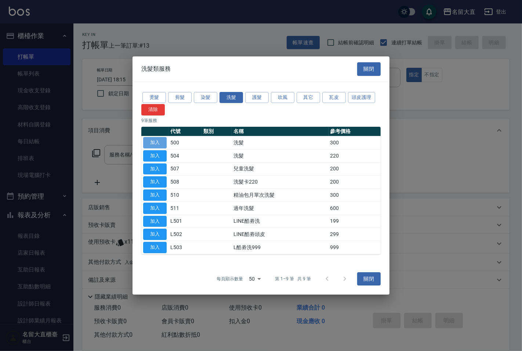
click at [156, 139] on button "加入" at bounding box center [154, 142] width 23 height 11
type input "洗髮(500)"
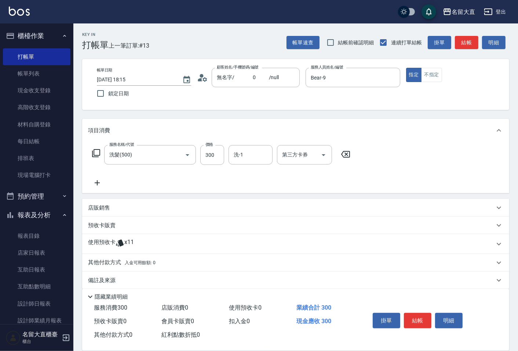
click at [93, 154] on icon at bounding box center [96, 153] width 9 height 9
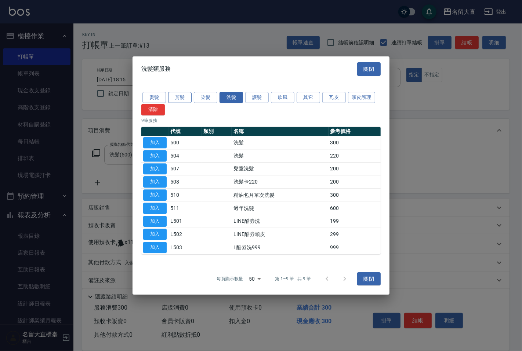
click at [176, 96] on button "剪髮" at bounding box center [179, 97] width 23 height 11
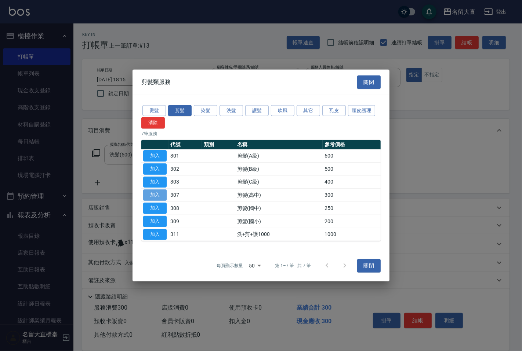
click at [152, 195] on button "加入" at bounding box center [154, 195] width 23 height 11
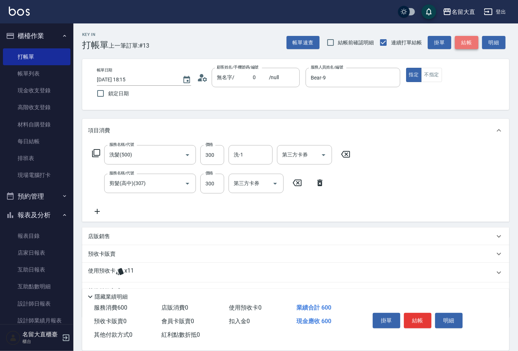
click at [462, 44] on button "結帳" at bounding box center [466, 43] width 23 height 14
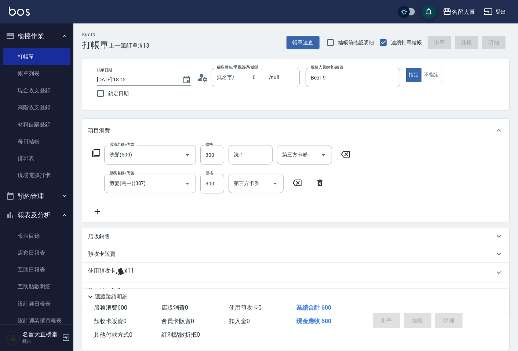
type input "[DATE] 18:16"
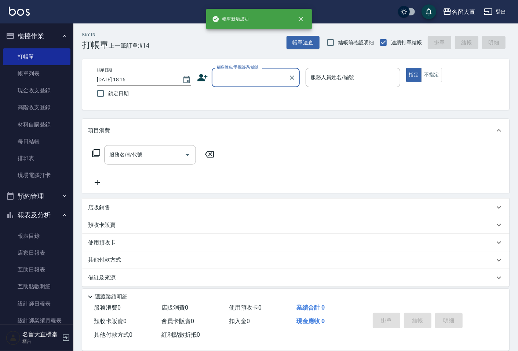
click at [243, 82] on input "顧客姓名/手機號碼/編號" at bounding box center [250, 77] width 70 height 13
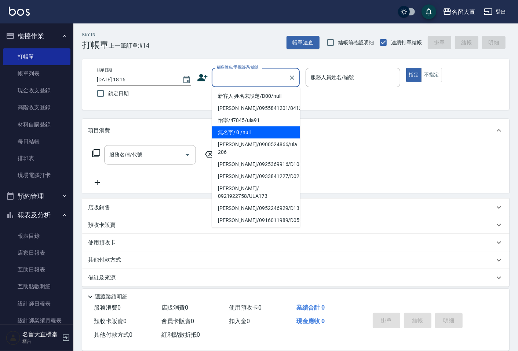
click at [238, 131] on li "無名字/ 0 /null" at bounding box center [256, 133] width 88 height 12
type input "無名字/ 0 /null"
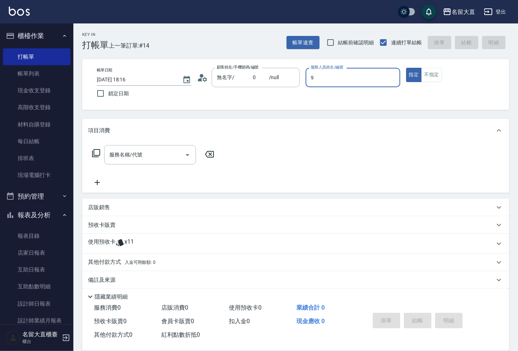
type input "Bear-9"
click at [434, 70] on button "不指定" at bounding box center [431, 75] width 21 height 14
click at [92, 151] on icon at bounding box center [96, 153] width 8 height 8
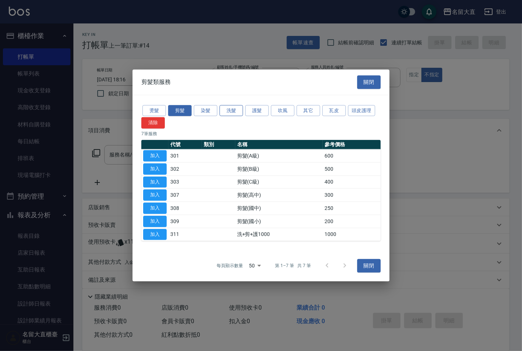
click at [232, 110] on button "洗髮" at bounding box center [230, 110] width 23 height 11
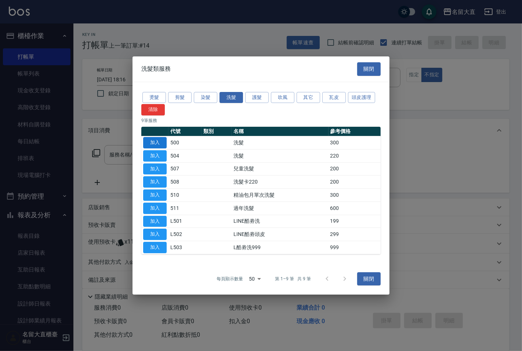
click at [157, 141] on button "加入" at bounding box center [154, 142] width 23 height 11
type input "洗髮(500)"
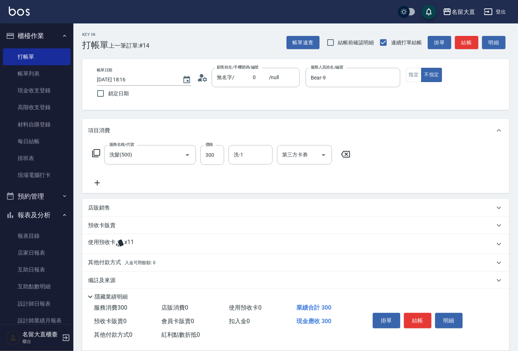
click at [95, 153] on icon at bounding box center [96, 153] width 9 height 9
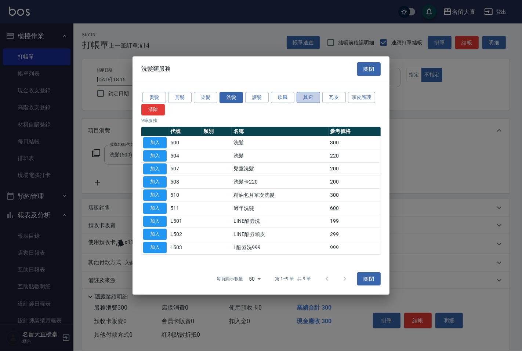
click at [304, 97] on button "其它" at bounding box center [307, 97] width 23 height 11
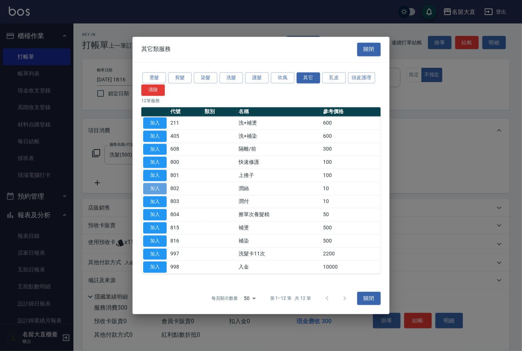
click at [159, 189] on button "加入" at bounding box center [154, 188] width 23 height 11
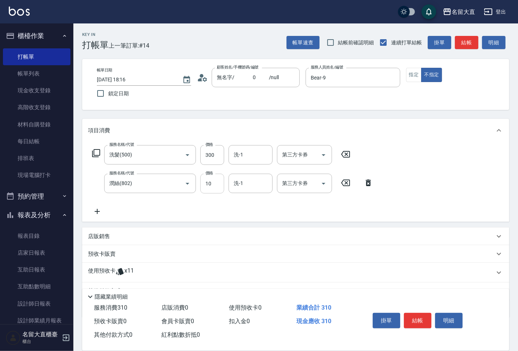
click at [211, 178] on input "10" at bounding box center [212, 184] width 24 height 20
type input "20"
click at [246, 160] on input "洗-1" at bounding box center [250, 155] width 37 height 13
click at [243, 173] on span "欣柔 -017" at bounding box center [244, 174] width 21 height 8
type input "欣柔-017"
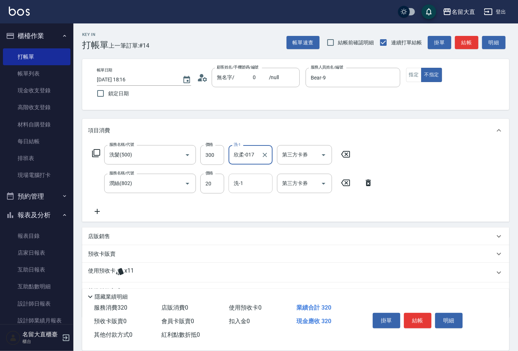
click at [244, 181] on input "洗-1" at bounding box center [250, 183] width 37 height 13
drag, startPoint x: 243, startPoint y: 199, endPoint x: 327, endPoint y: 145, distance: 99.5
click at [243, 199] on span "欣柔 -017" at bounding box center [244, 203] width 21 height 8
type input "欣柔-017"
click at [461, 42] on button "結帳" at bounding box center [466, 43] width 23 height 14
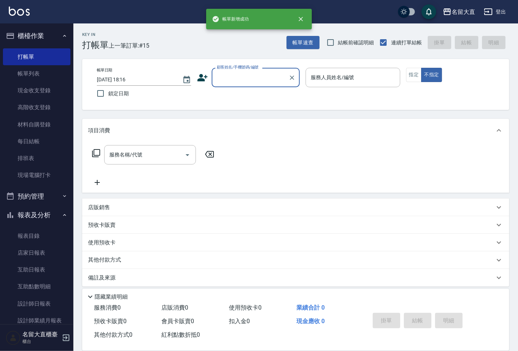
click at [249, 79] on input "顧客姓名/手機號碼/編號" at bounding box center [250, 77] width 70 height 13
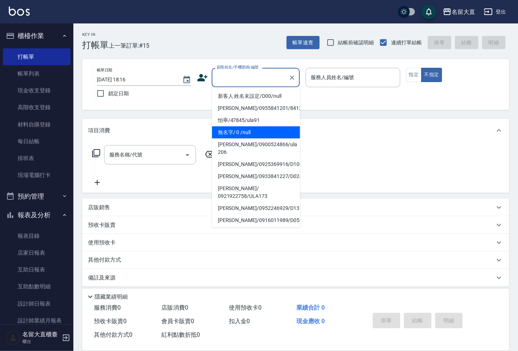
click at [241, 127] on li "無名字/ 0 /null" at bounding box center [256, 133] width 88 height 12
type input "無名字/ 0 /null"
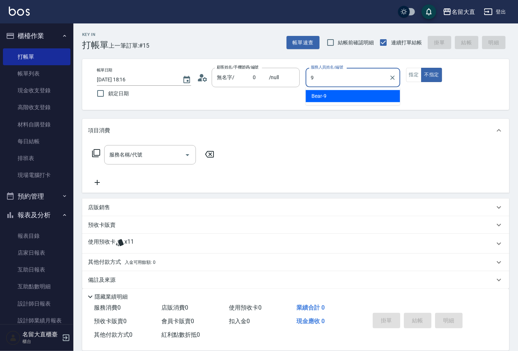
type input "Bear-9"
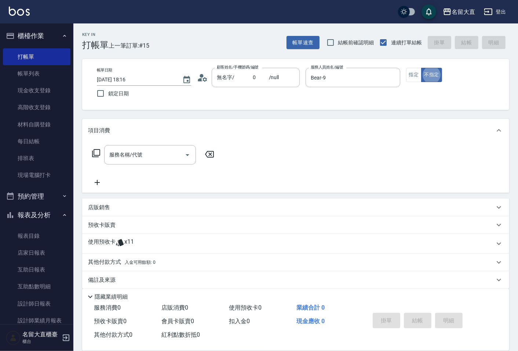
click at [97, 151] on icon at bounding box center [96, 153] width 9 height 9
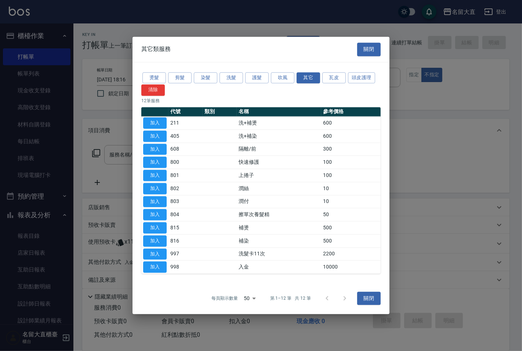
drag, startPoint x: 234, startPoint y: 76, endPoint x: 236, endPoint y: 86, distance: 9.7
click at [236, 86] on div "燙髮 剪髮 染髮 洗髮 護髮 吹風 其它 瓦皮 頭皮護理 清除" at bounding box center [260, 83] width 239 height 25
click at [232, 76] on button "洗髮" at bounding box center [230, 77] width 23 height 11
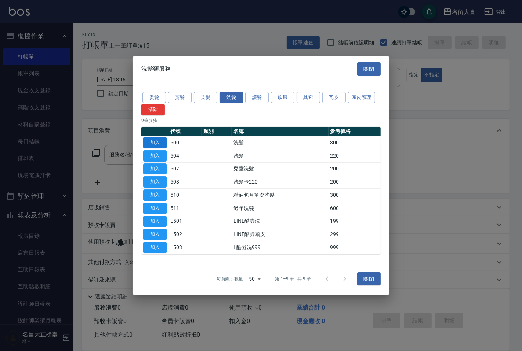
click at [153, 141] on button "加入" at bounding box center [154, 142] width 23 height 11
type input "洗髮(500)"
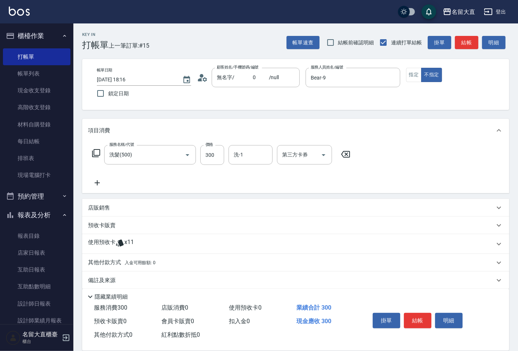
click at [94, 155] on icon at bounding box center [96, 153] width 8 height 8
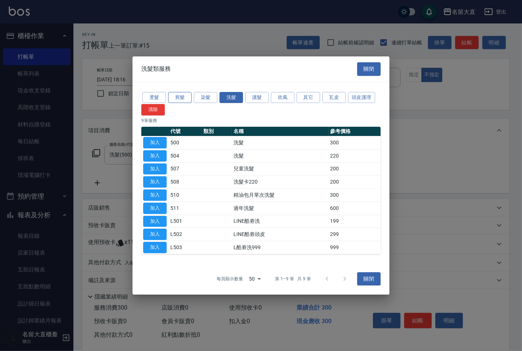
click at [179, 96] on button "剪髮" at bounding box center [179, 97] width 23 height 11
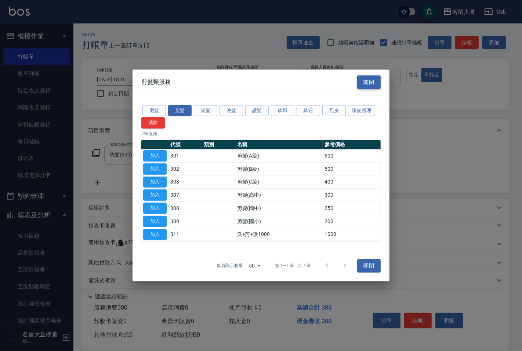
click at [360, 84] on button "關閉" at bounding box center [368, 83] width 23 height 14
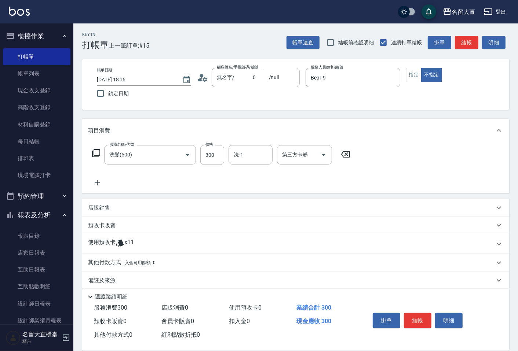
click at [93, 152] on icon at bounding box center [96, 153] width 9 height 9
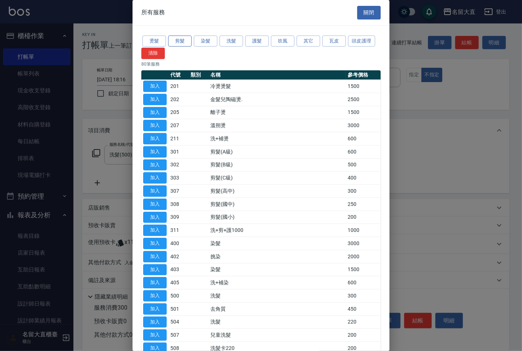
click at [170, 41] on button "剪髮" at bounding box center [179, 41] width 23 height 11
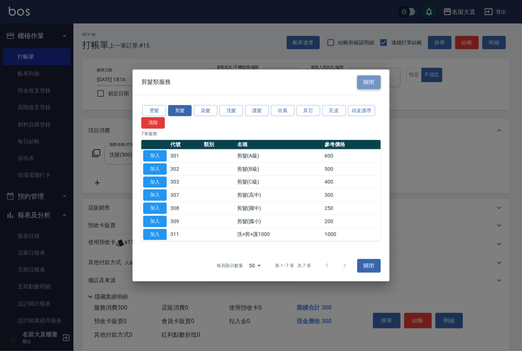
click at [372, 81] on button "關閉" at bounding box center [368, 83] width 23 height 14
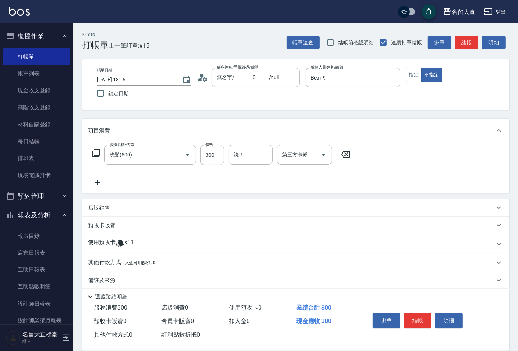
click at [95, 151] on icon at bounding box center [96, 153] width 9 height 9
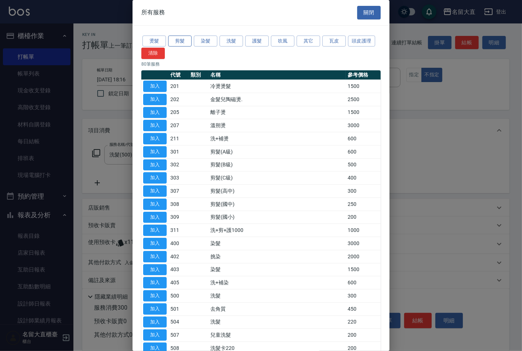
click at [180, 39] on button "剪髮" at bounding box center [179, 41] width 23 height 11
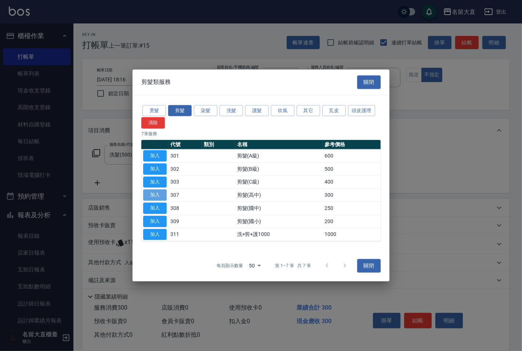
click at [154, 196] on button "加入" at bounding box center [154, 195] width 23 height 11
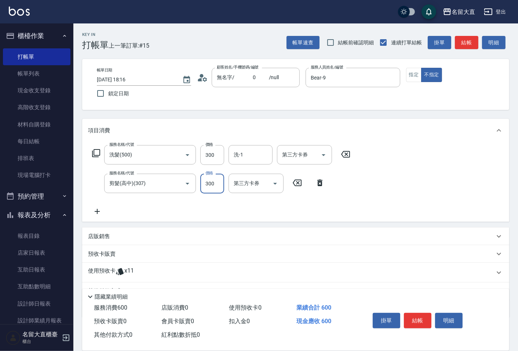
click at [207, 184] on input "300" at bounding box center [212, 184] width 24 height 20
type input "350"
click at [241, 156] on input "洗-1" at bounding box center [250, 155] width 37 height 13
click at [244, 154] on input "洗-1" at bounding box center [250, 155] width 37 height 13
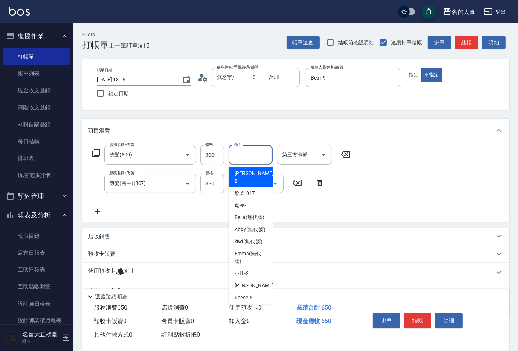
click at [248, 157] on input "洗-1" at bounding box center [250, 155] width 37 height 13
click at [243, 157] on input "洗-1" at bounding box center [250, 155] width 37 height 13
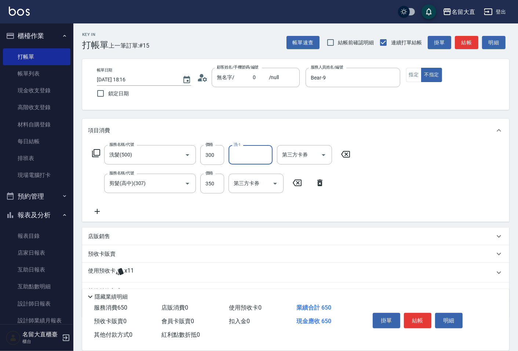
click at [244, 157] on input "洗-1" at bounding box center [250, 155] width 37 height 13
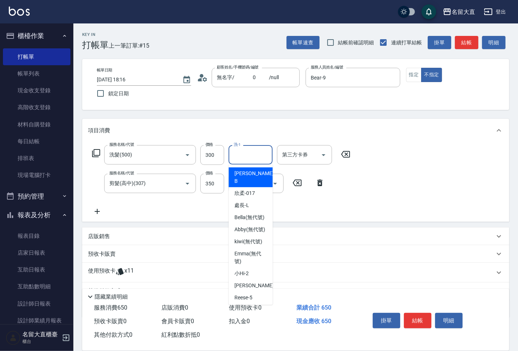
click at [241, 158] on input "洗-1" at bounding box center [250, 155] width 37 height 13
click at [237, 153] on input "洗-1" at bounding box center [250, 155] width 37 height 13
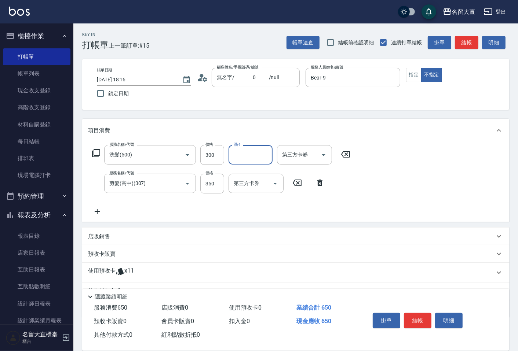
click at [238, 155] on input "洗-1" at bounding box center [250, 155] width 37 height 13
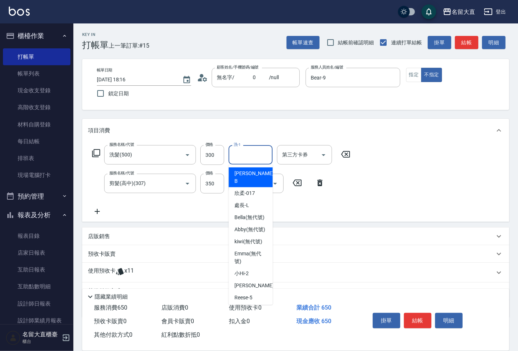
click at [239, 156] on input "洗-1" at bounding box center [250, 155] width 37 height 13
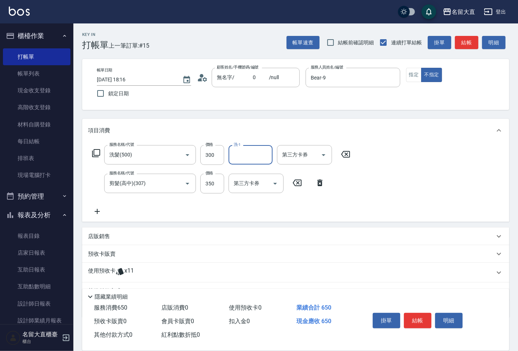
click at [244, 152] on input "洗-1" at bounding box center [250, 155] width 37 height 13
click at [243, 168] on div "欣柔 -017" at bounding box center [251, 174] width 44 height 12
type input "欣柔-017"
click at [457, 40] on button "結帳" at bounding box center [466, 43] width 23 height 14
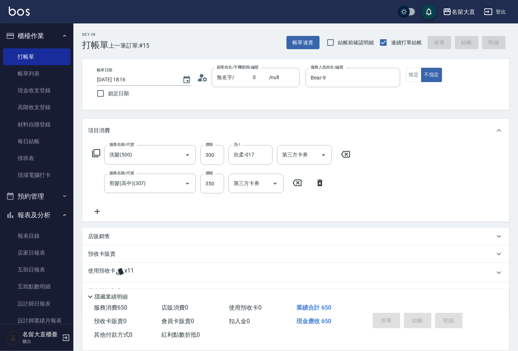
type input "[DATE] 18:17"
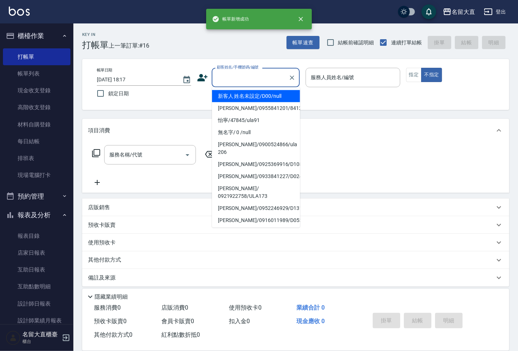
click at [223, 78] on input "顧客姓名/手機號碼/編號" at bounding box center [250, 77] width 70 height 13
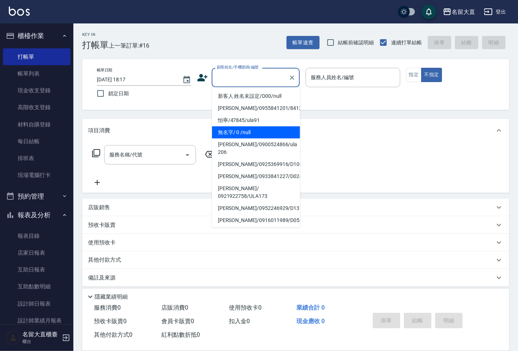
click at [241, 132] on li "無名字/ 0 /null" at bounding box center [256, 133] width 88 height 12
type input "無名字/ 0 /null"
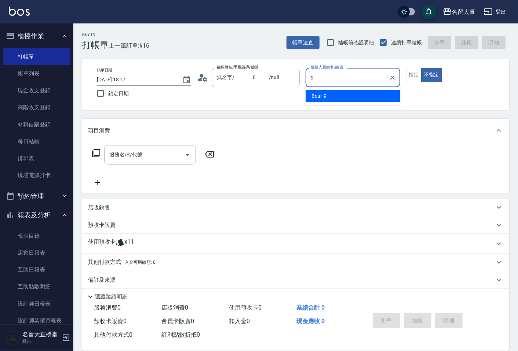
type input "Bear-9"
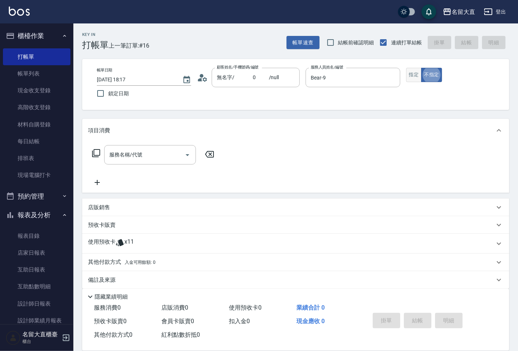
click at [409, 75] on button "指定" at bounding box center [414, 75] width 16 height 14
click at [99, 152] on icon at bounding box center [96, 153] width 9 height 9
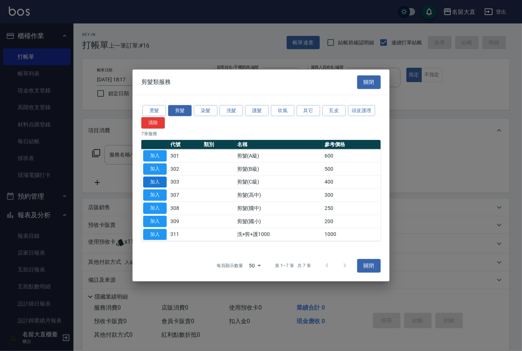
click at [154, 183] on button "加入" at bounding box center [154, 181] width 23 height 11
type input "剪髮(C級)(303)"
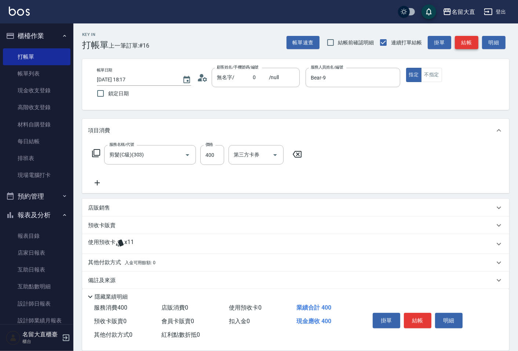
click at [460, 45] on button "結帳" at bounding box center [466, 43] width 23 height 14
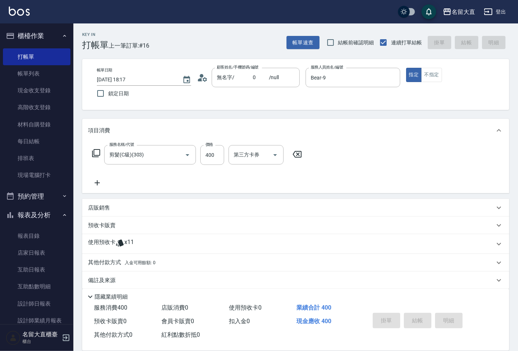
type input "[DATE] 18:18"
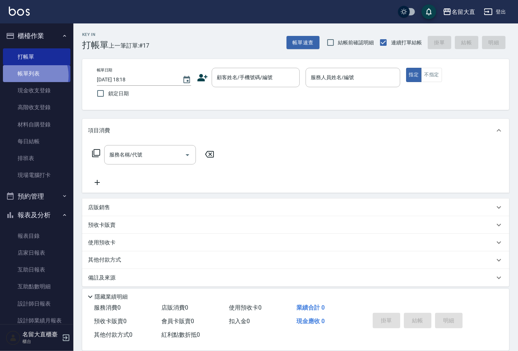
click at [31, 76] on link "帳單列表" at bounding box center [37, 73] width 68 height 17
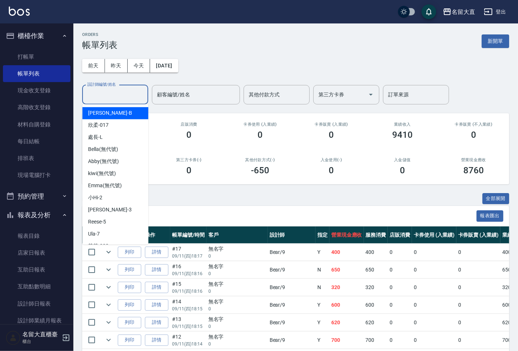
click at [103, 90] on input "設計師編號/姓名" at bounding box center [114, 94] width 59 height 13
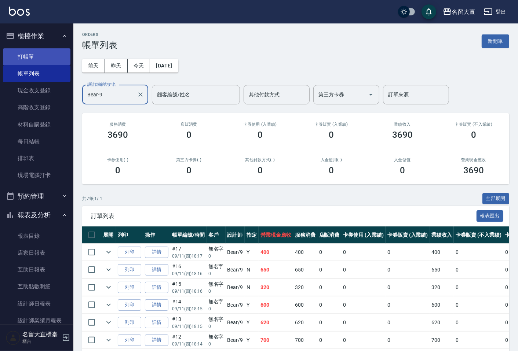
type input "Bear-9"
click at [45, 54] on link "打帳單" at bounding box center [37, 56] width 68 height 17
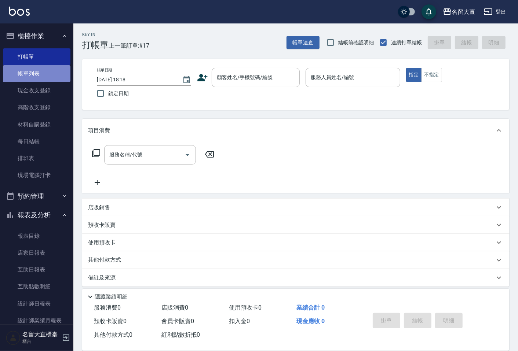
click at [51, 75] on link "帳單列表" at bounding box center [37, 73] width 68 height 17
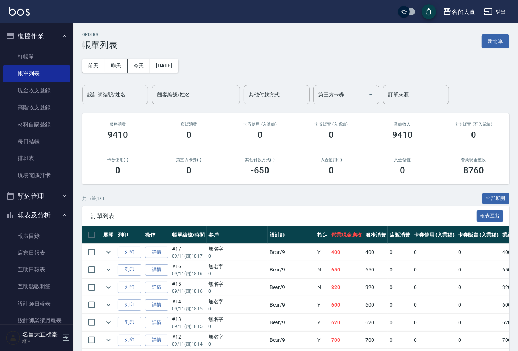
click at [105, 92] on input "設計師編號/姓名" at bounding box center [114, 94] width 59 height 13
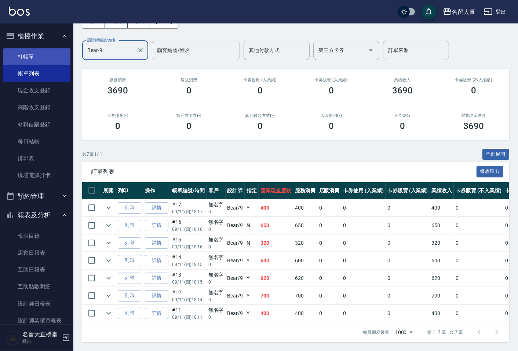
type input "Bear-9"
click at [32, 53] on link "打帳單" at bounding box center [37, 56] width 68 height 17
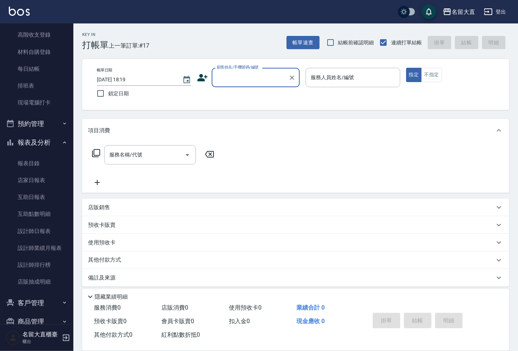
scroll to position [81, 0]
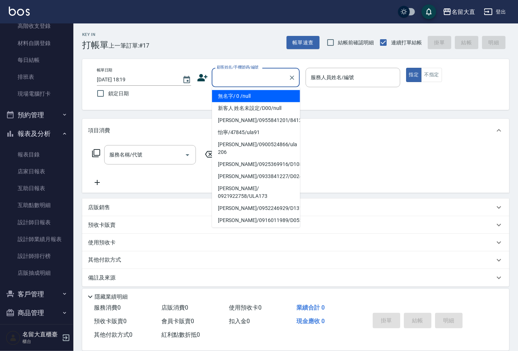
click at [238, 80] on input "顧客姓名/手機號碼/編號" at bounding box center [250, 77] width 70 height 13
click at [246, 94] on li "無名字/ 0 /null" at bounding box center [256, 96] width 88 height 12
type input "無名字/ 0 /null"
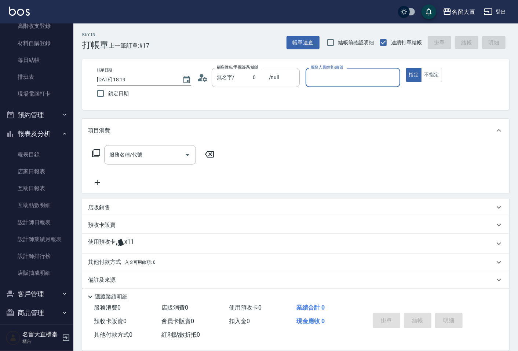
click at [330, 74] on input "服務人員姓名/編號" at bounding box center [353, 77] width 88 height 13
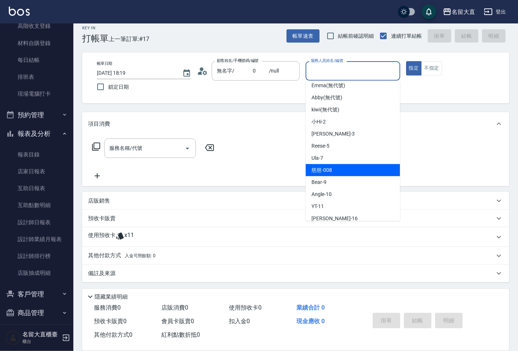
scroll to position [41, 0]
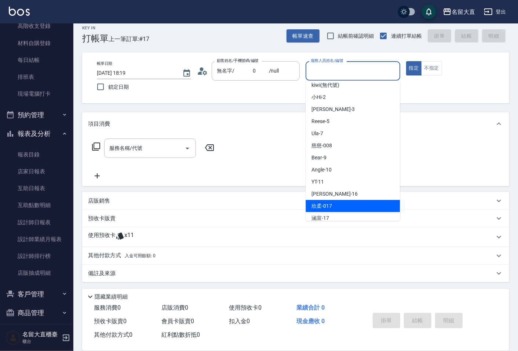
click at [346, 210] on div "欣柔 -017" at bounding box center [353, 206] width 94 height 12
type input "欣柔-017"
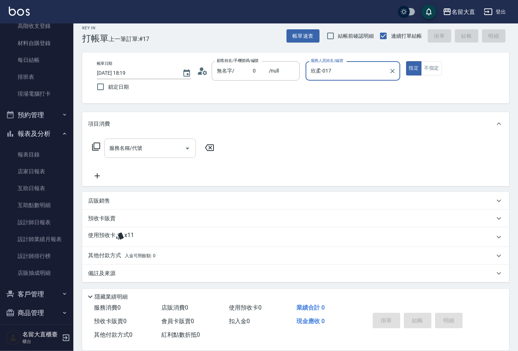
click at [178, 142] on input "服務名稱/代號" at bounding box center [144, 148] width 74 height 13
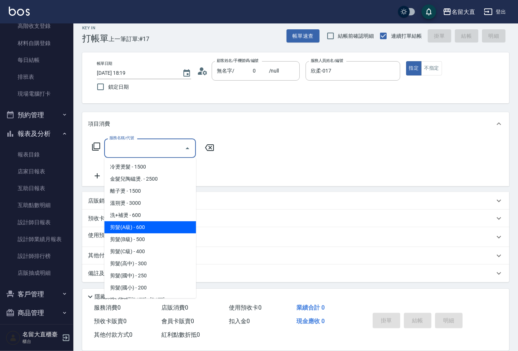
click at [165, 223] on span "剪髮(A級) - 600" at bounding box center [150, 228] width 92 height 12
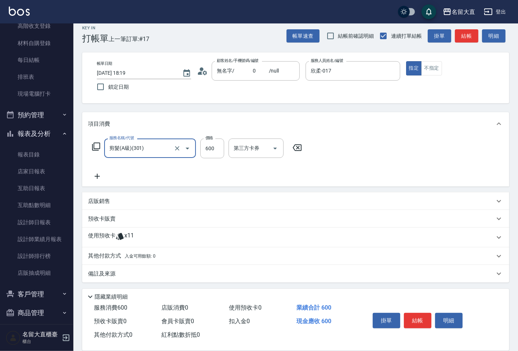
type input "剪髮(A級)(301)"
click at [209, 149] on input "600" at bounding box center [212, 149] width 24 height 20
type input "150"
click at [416, 320] on button "結帳" at bounding box center [418, 320] width 28 height 15
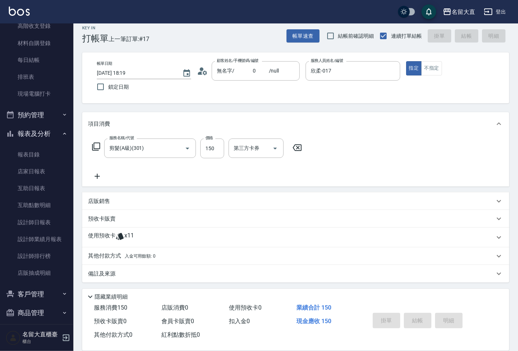
type input "[DATE] 18:24"
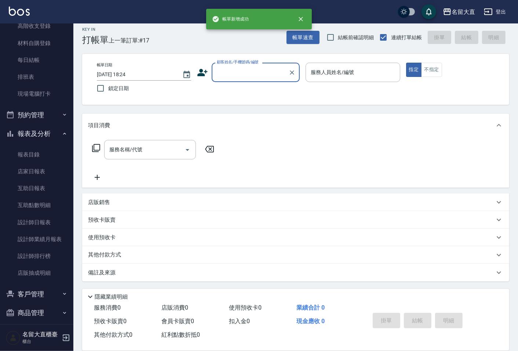
scroll to position [5, 0]
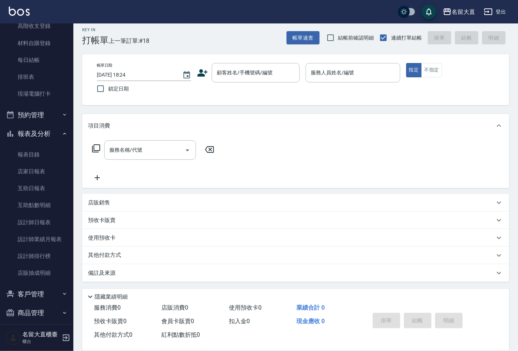
drag, startPoint x: 417, startPoint y: 318, endPoint x: 356, endPoint y: 284, distance: 69.6
click at [416, 317] on div "掛單 結帳 明細" at bounding box center [418, 321] width 96 height 23
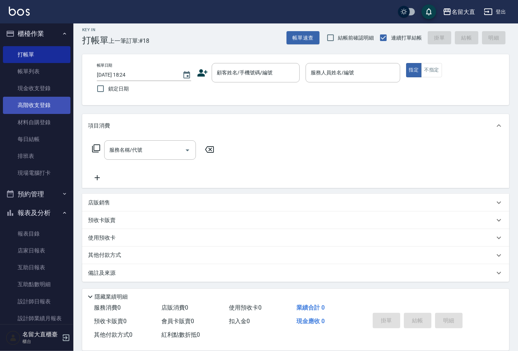
scroll to position [0, 0]
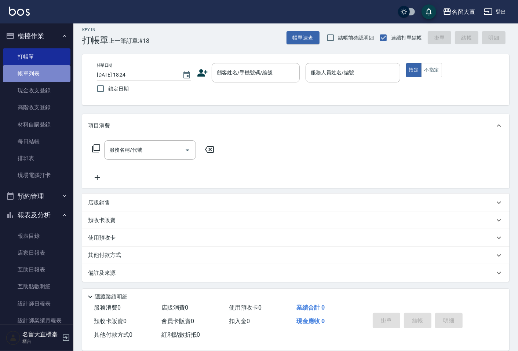
click at [49, 80] on link "帳單列表" at bounding box center [37, 73] width 68 height 17
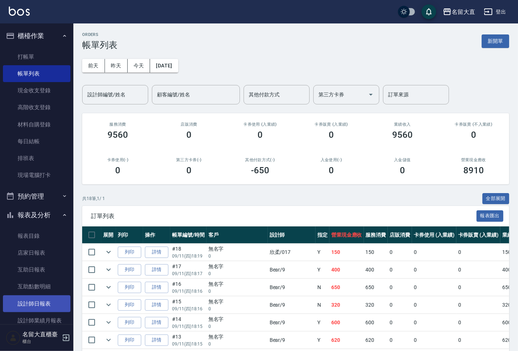
click at [47, 297] on link "設計師日報表" at bounding box center [37, 304] width 68 height 17
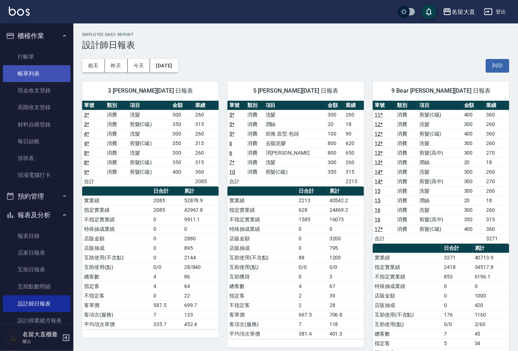
click at [51, 65] on link "帳單列表" at bounding box center [37, 73] width 68 height 17
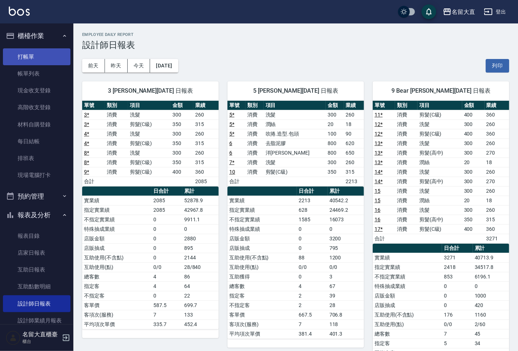
click at [52, 61] on link "打帳單" at bounding box center [37, 56] width 68 height 17
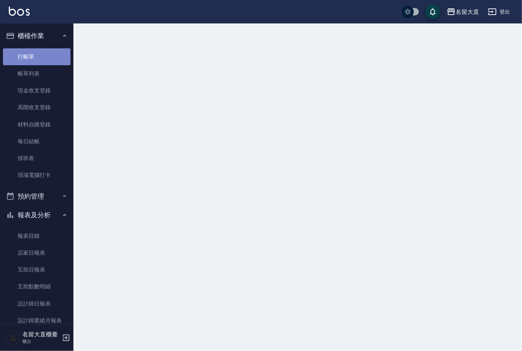
click at [54, 59] on link "打帳單" at bounding box center [37, 56] width 68 height 17
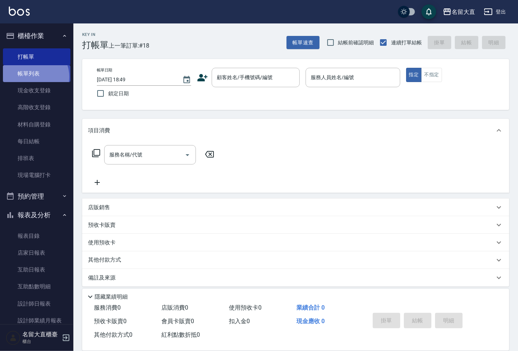
click at [33, 77] on link "帳單列表" at bounding box center [37, 73] width 68 height 17
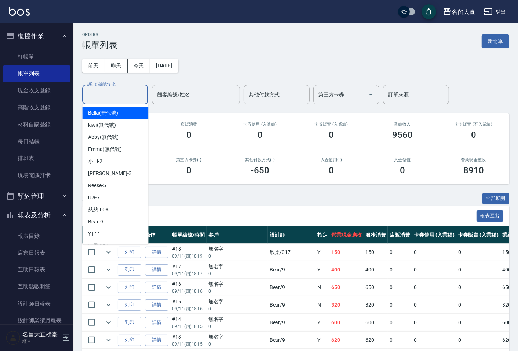
click at [106, 95] on input "設計師編號/姓名" at bounding box center [114, 94] width 59 height 13
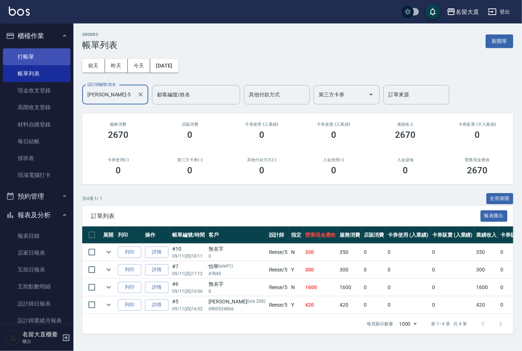
type input "[PERSON_NAME]-5"
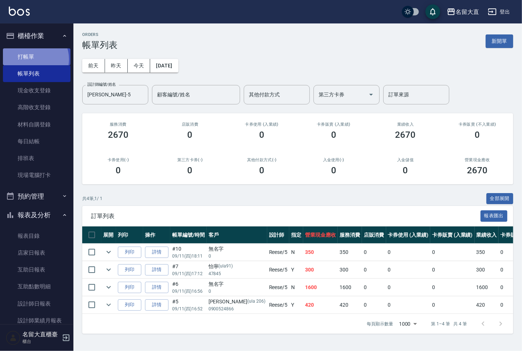
click at [33, 59] on link "打帳單" at bounding box center [37, 56] width 68 height 17
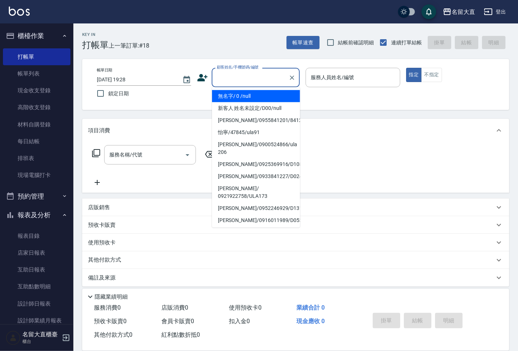
drag, startPoint x: 251, startPoint y: 71, endPoint x: 251, endPoint y: 75, distance: 4.0
click at [251, 72] on input "顧客姓名/手機號碼/編號" at bounding box center [250, 77] width 70 height 13
click at [256, 97] on li "無名字/ 0 /null" at bounding box center [256, 96] width 88 height 12
type input "無名字/ 0 /null"
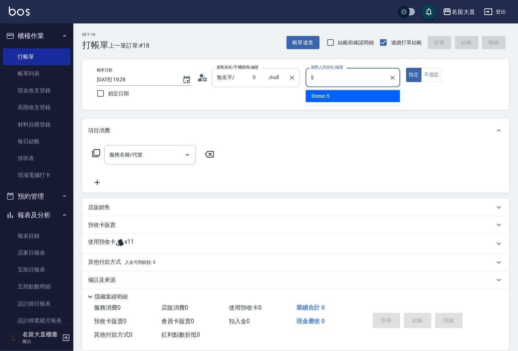
type input "[PERSON_NAME]-5"
type button "true"
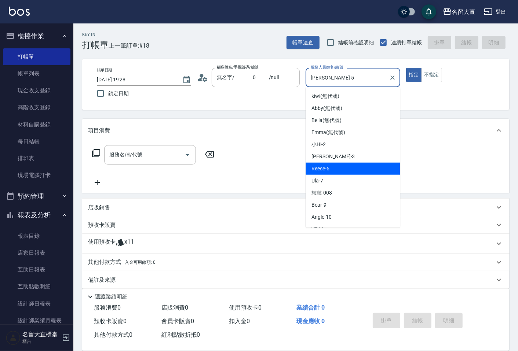
drag, startPoint x: 334, startPoint y: 76, endPoint x: 311, endPoint y: 81, distance: 23.7
click at [311, 81] on input "[PERSON_NAME]-5" at bounding box center [347, 77] width 77 height 13
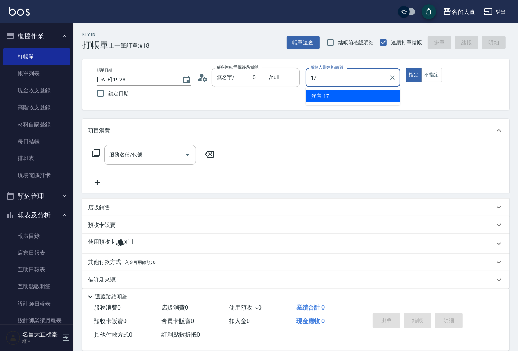
type input "涵宣-17"
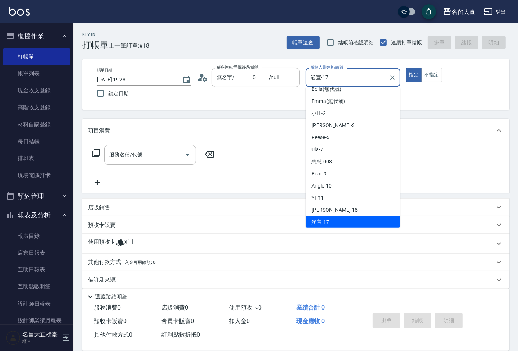
drag, startPoint x: 334, startPoint y: 76, endPoint x: 290, endPoint y: 63, distance: 46.2
click at [290, 63] on div "帳單日期 [DATE] 19:28 鎖定日期 顧客姓名/手機號碼/編號 無名字/ 0 /null 顧客姓名/手機號碼/編號 服務人員姓名/編號 涵宣-17 服…" at bounding box center [295, 84] width 427 height 51
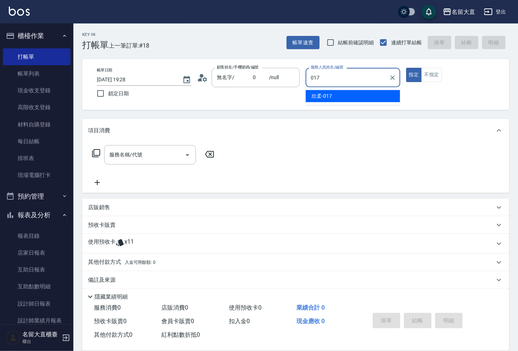
type input "欣柔-017"
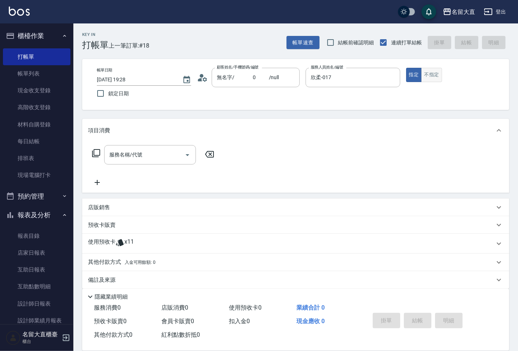
click at [433, 72] on button "不指定" at bounding box center [431, 75] width 21 height 14
drag, startPoint x: 416, startPoint y: 77, endPoint x: 394, endPoint y: 84, distance: 22.3
click at [416, 78] on button "指定" at bounding box center [414, 75] width 16 height 14
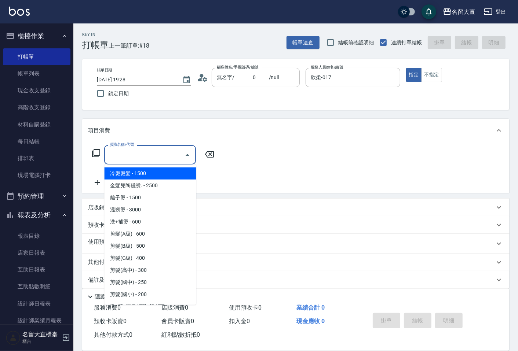
click at [158, 151] on input "服務名稱/代號" at bounding box center [144, 155] width 74 height 13
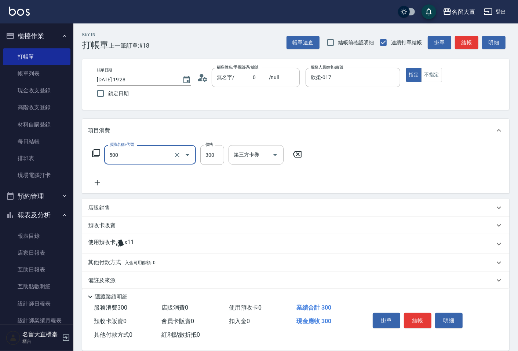
type input "洗髮(500)"
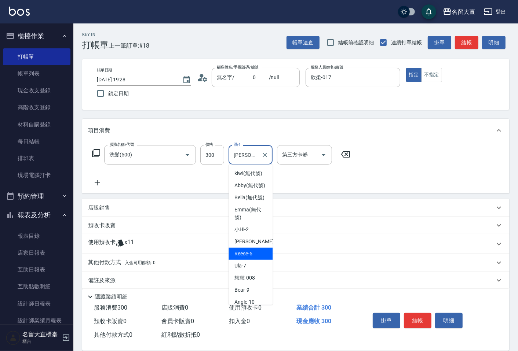
click at [255, 155] on input "[PERSON_NAME]-5" at bounding box center [245, 155] width 26 height 13
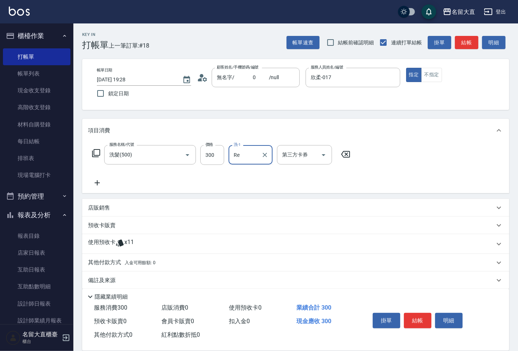
type input "R"
type input "[PERSON_NAME]3"
click at [269, 156] on div "[PERSON_NAME]-3 洗-1" at bounding box center [251, 154] width 44 height 19
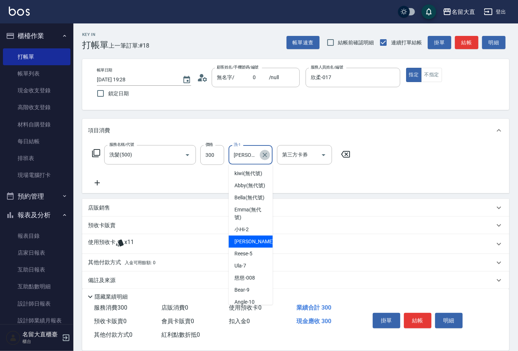
click at [266, 155] on icon "Clear" at bounding box center [264, 155] width 7 height 7
click at [470, 47] on button "結帳" at bounding box center [466, 43] width 23 height 14
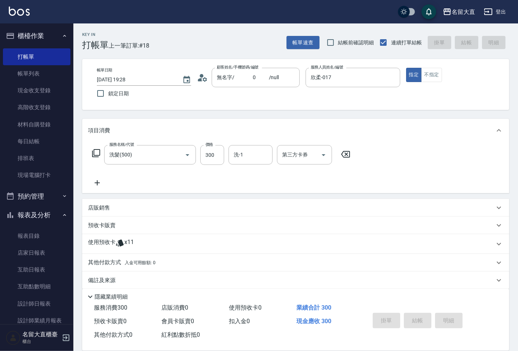
type input "[DATE] 19:40"
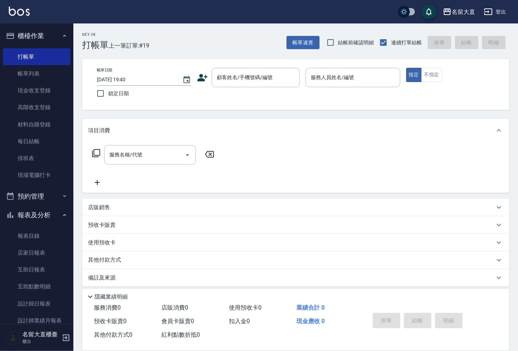
click at [472, 48] on div "帳單速查 結帳前確認明細 連續打單結帳 掛單 結帳 明細" at bounding box center [398, 42] width 223 height 15
click at [30, 182] on link "現場電腦打卡" at bounding box center [37, 175] width 68 height 17
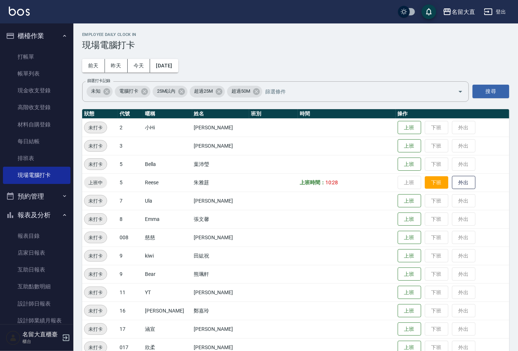
click at [425, 180] on button "下班" at bounding box center [436, 182] width 23 height 13
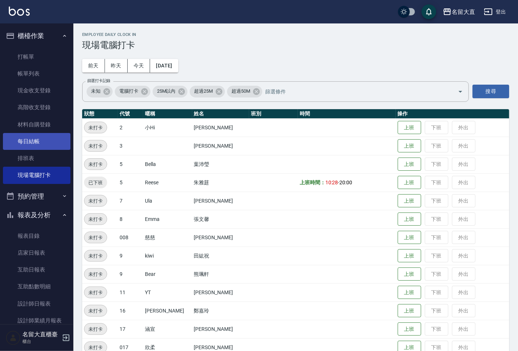
click at [33, 138] on link "每日結帳" at bounding box center [37, 141] width 68 height 17
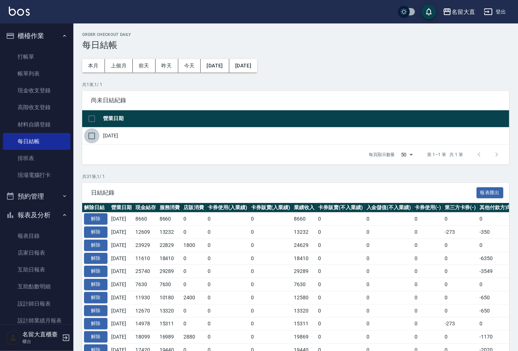
click at [87, 134] on input "checkbox" at bounding box center [91, 135] width 15 height 15
checkbox input "true"
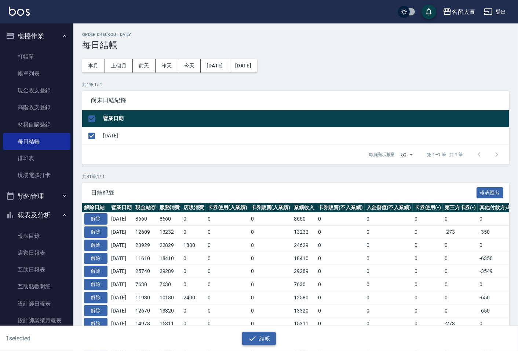
click at [267, 333] on button "結帳" at bounding box center [259, 339] width 34 height 14
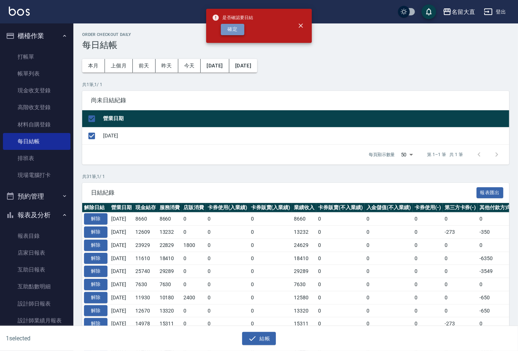
click at [230, 29] on button "確定" at bounding box center [232, 29] width 23 height 11
checkbox input "false"
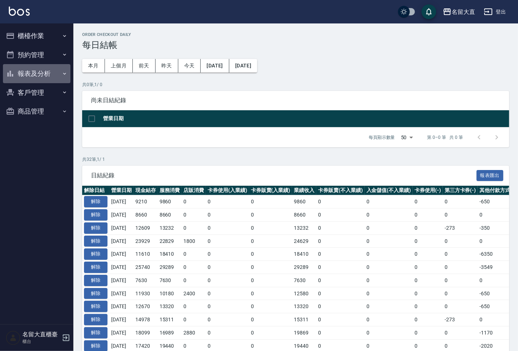
click at [40, 67] on button "報表及分析" at bounding box center [37, 73] width 68 height 19
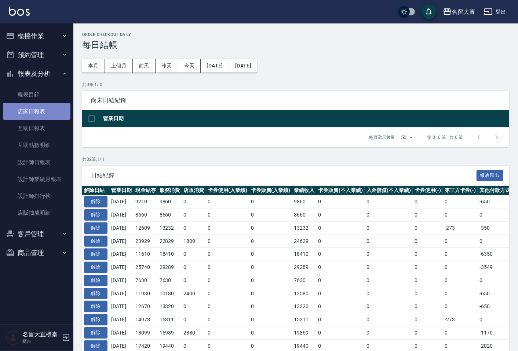
click at [53, 106] on link "店家日報表" at bounding box center [37, 111] width 68 height 17
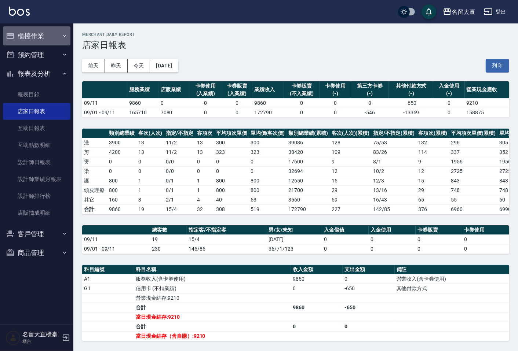
click at [37, 31] on button "櫃檯作業" at bounding box center [37, 35] width 68 height 19
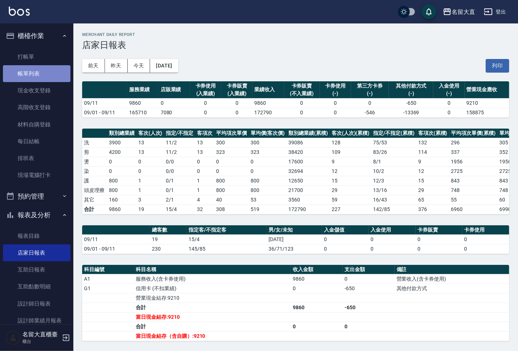
click at [42, 69] on link "帳單列表" at bounding box center [37, 73] width 68 height 17
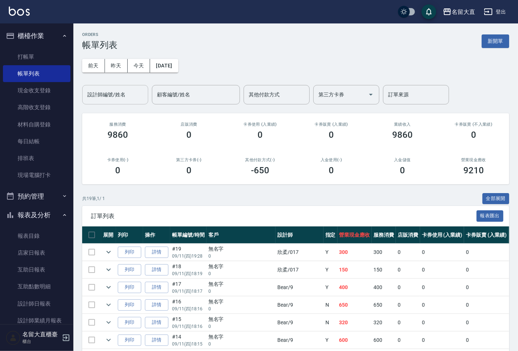
click at [114, 94] on input "設計師編號/姓名" at bounding box center [114, 94] width 59 height 13
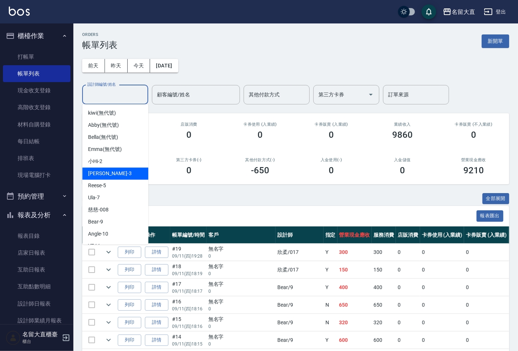
click at [119, 174] on div "[PERSON_NAME]3" at bounding box center [115, 174] width 66 height 12
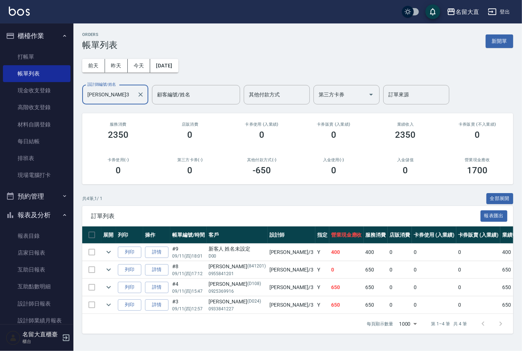
drag, startPoint x: 131, startPoint y: 101, endPoint x: 84, endPoint y: 100, distance: 46.2
click at [84, 100] on div "郭忠翰-3 設計師編號/姓名" at bounding box center [115, 94] width 66 height 19
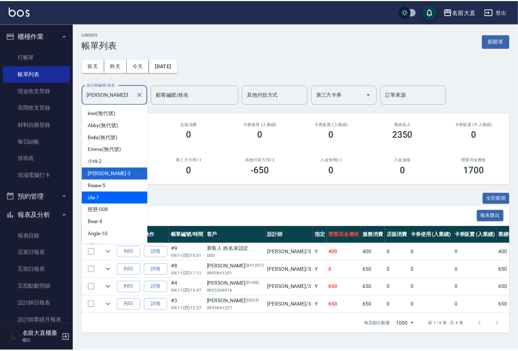
scroll to position [41, 0]
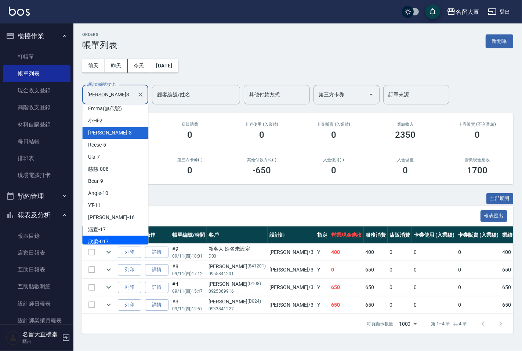
click at [115, 237] on div "欣柔 -017" at bounding box center [115, 242] width 66 height 12
type input "欣柔-017"
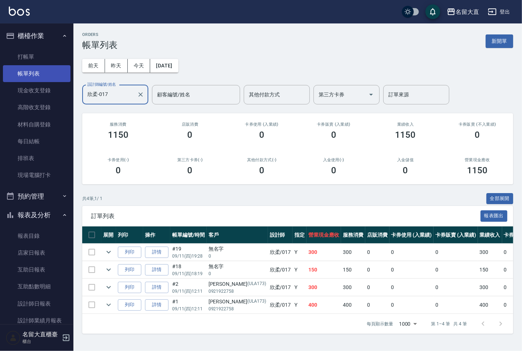
drag, startPoint x: 39, startPoint y: 59, endPoint x: 39, endPoint y: 65, distance: 5.9
click at [39, 59] on link "打帳單" at bounding box center [37, 56] width 68 height 17
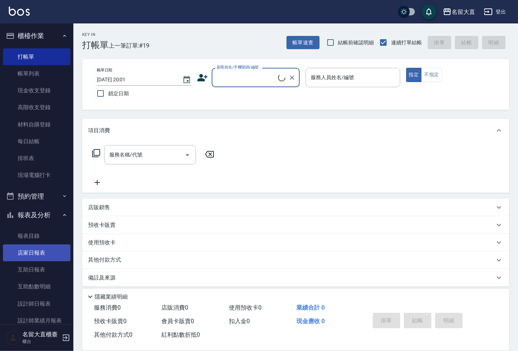
click at [36, 255] on link "店家日報表" at bounding box center [37, 253] width 68 height 17
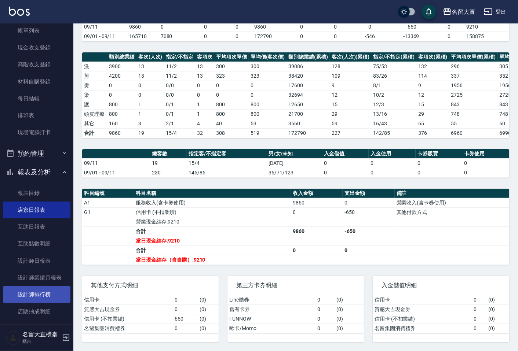
scroll to position [87, 0]
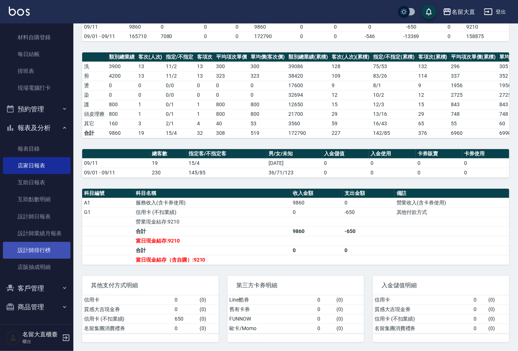
click at [52, 253] on link "設計師排行榜" at bounding box center [37, 250] width 68 height 17
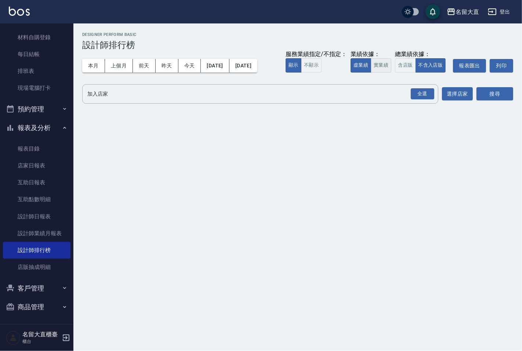
click at [380, 63] on button "實業績" at bounding box center [381, 65] width 21 height 14
click at [369, 90] on input "加入店家" at bounding box center [254, 94] width 338 height 13
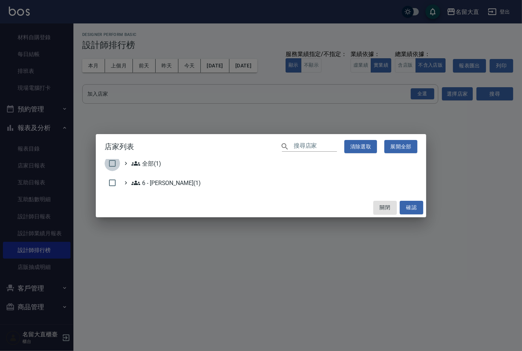
click at [114, 165] on input "checkbox" at bounding box center [112, 163] width 15 height 15
checkbox input "true"
click at [409, 210] on button "確認" at bounding box center [411, 208] width 23 height 14
checkbox input "false"
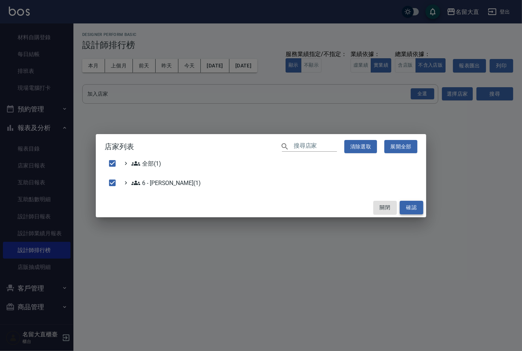
checkbox input "false"
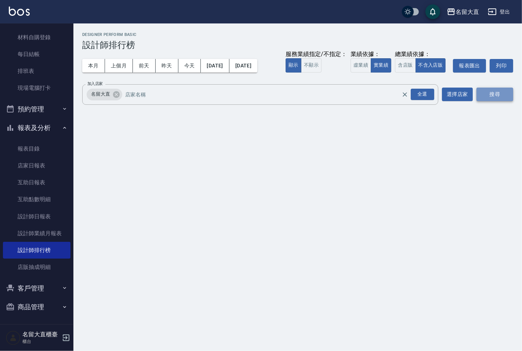
click at [484, 94] on button "搜尋" at bounding box center [494, 95] width 37 height 14
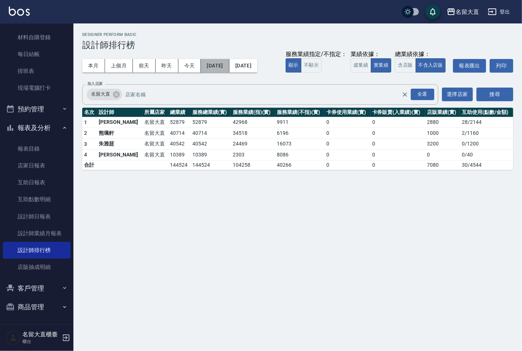
click at [226, 63] on button "[DATE]" at bounding box center [215, 66] width 28 height 14
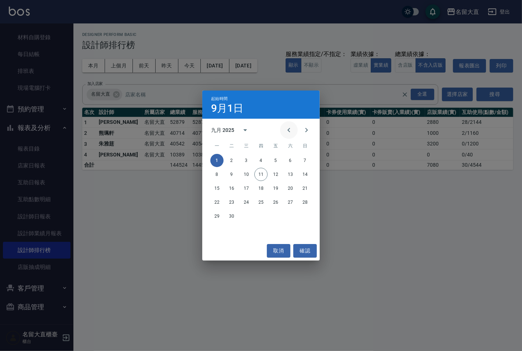
click at [284, 130] on icon "Previous month" at bounding box center [288, 130] width 9 height 9
drag, startPoint x: 273, startPoint y: 162, endPoint x: 273, endPoint y: 143, distance: 18.7
click at [273, 162] on button "1" at bounding box center [275, 160] width 13 height 13
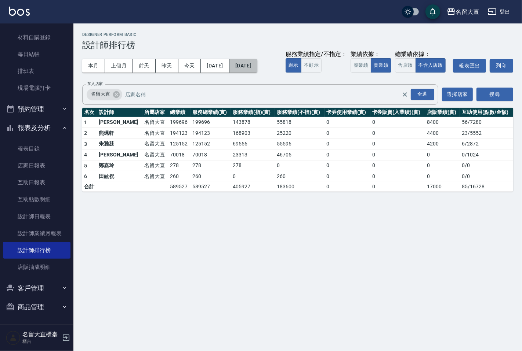
click at [257, 71] on button "[DATE]" at bounding box center [243, 66] width 28 height 14
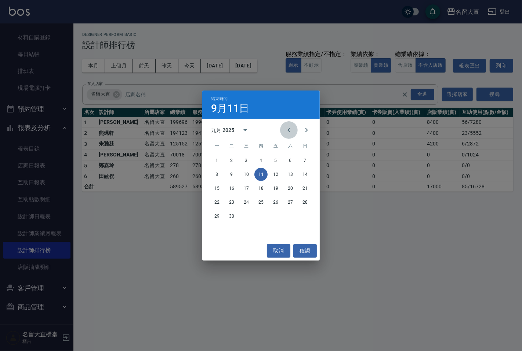
click at [290, 134] on icon "Previous month" at bounding box center [288, 130] width 9 height 9
click at [251, 191] on button "13" at bounding box center [246, 188] width 13 height 13
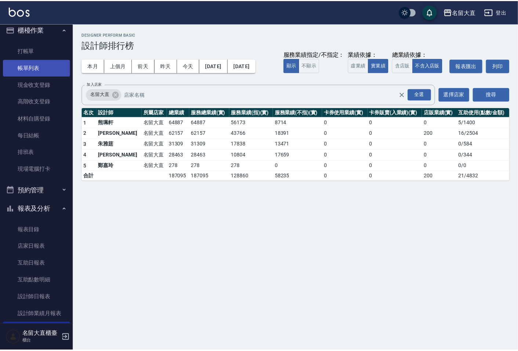
scroll to position [6, 0]
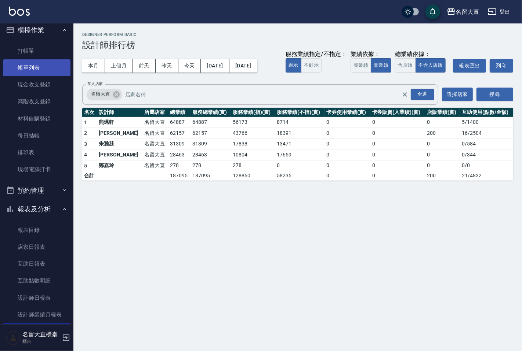
click at [25, 63] on link "帳單列表" at bounding box center [37, 67] width 68 height 17
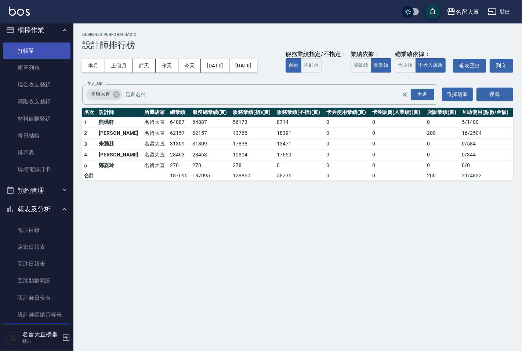
click at [34, 52] on link "打帳單" at bounding box center [37, 51] width 68 height 17
